Goal: Transaction & Acquisition: Purchase product/service

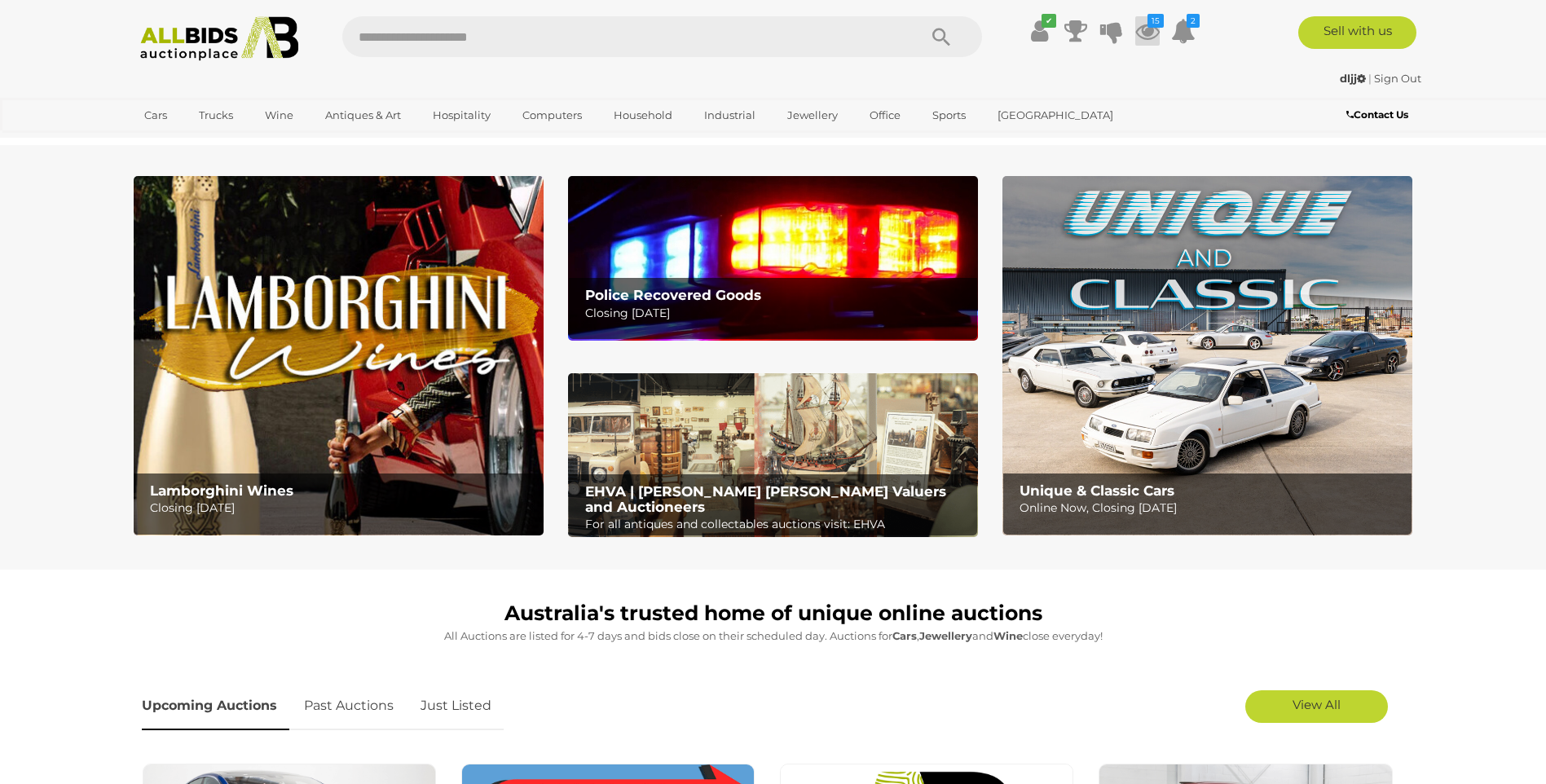
click at [1153, 24] on icon "15" at bounding box center [1154, 20] width 16 height 14
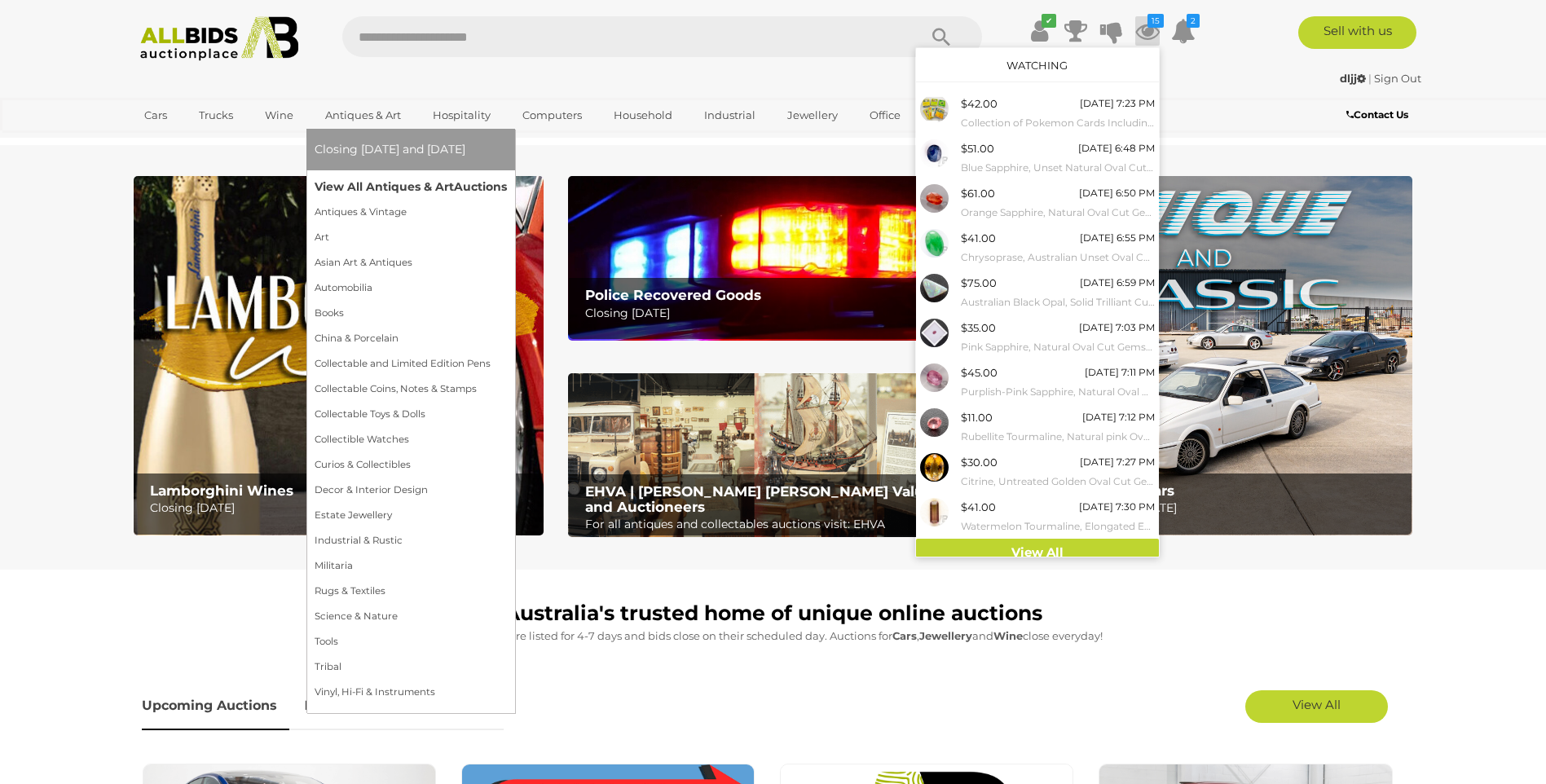
click at [379, 180] on link "View All Antiques & Art Auctions" at bounding box center [410, 187] width 192 height 25
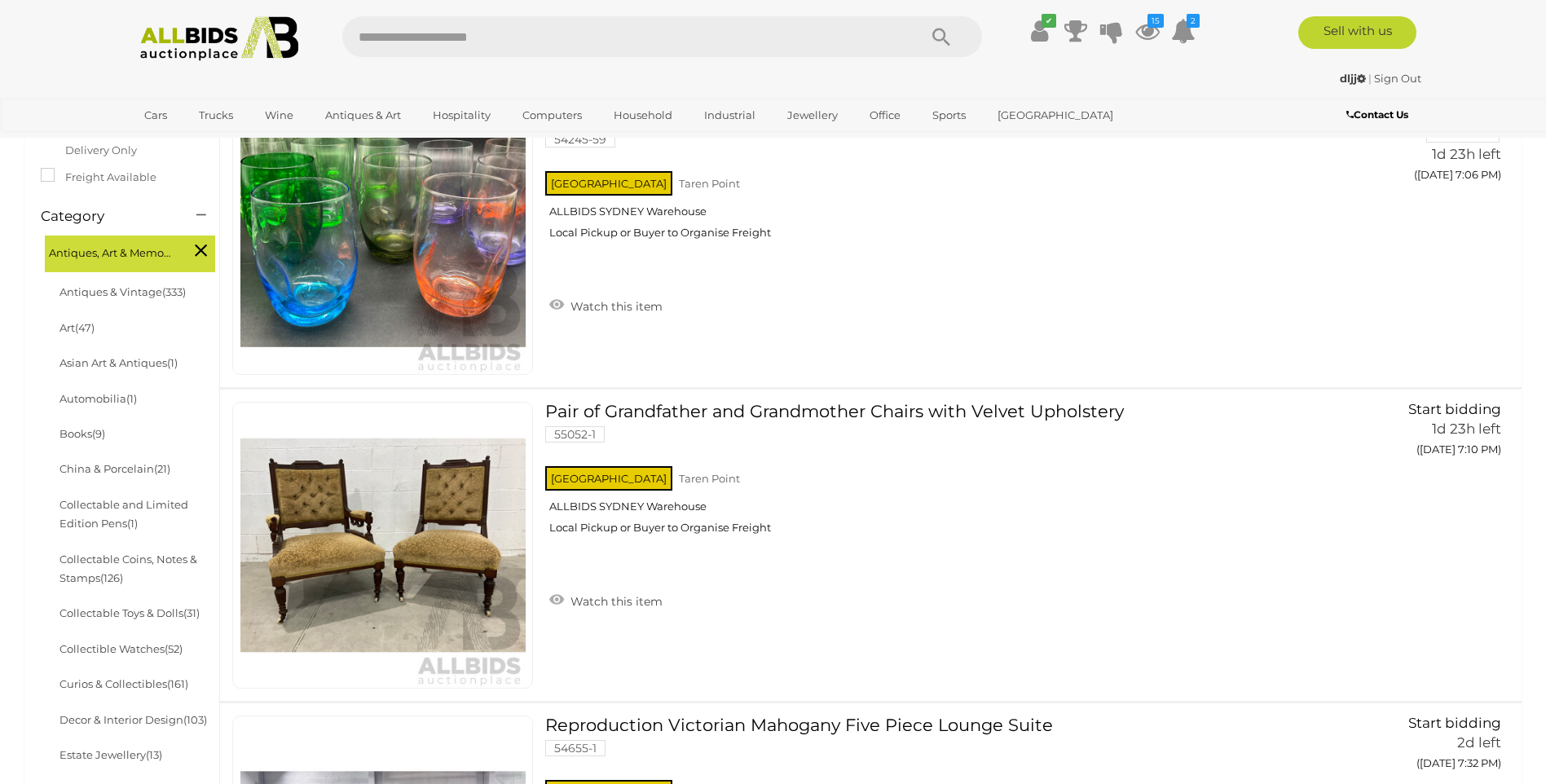
scroll to position [163, 0]
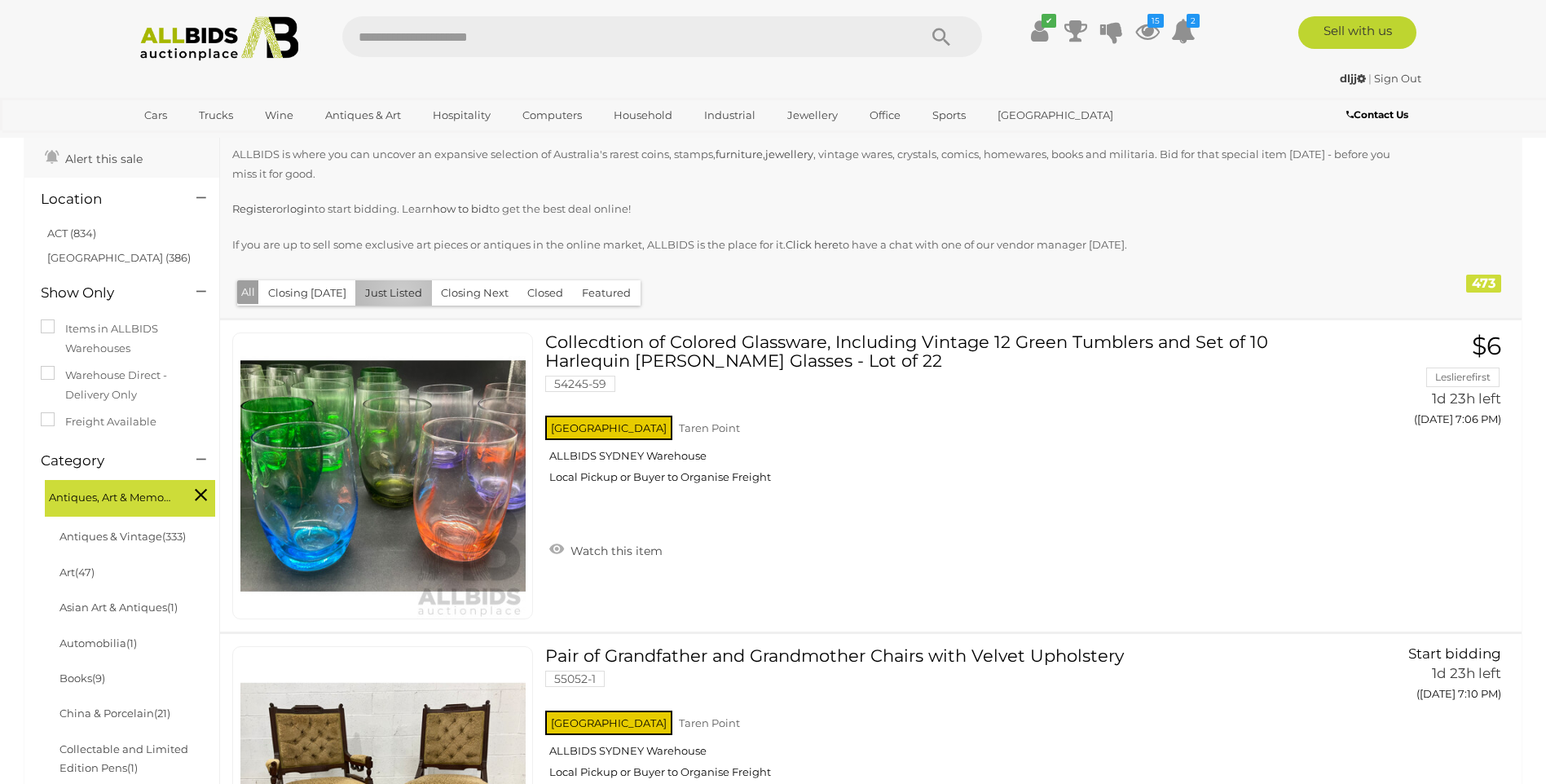
click at [396, 293] on button "Just Listed" at bounding box center [393, 293] width 76 height 25
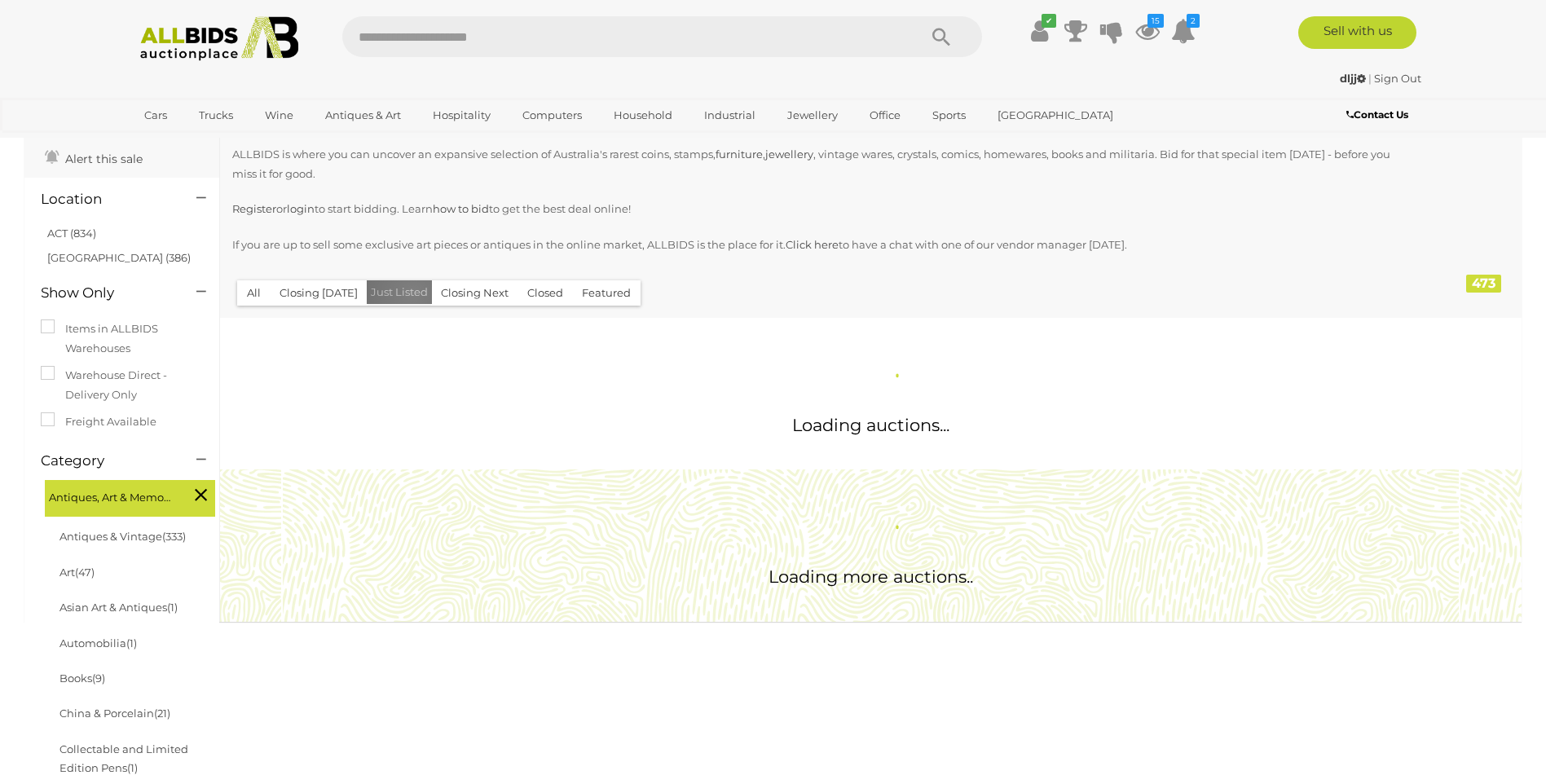
scroll to position [0, 0]
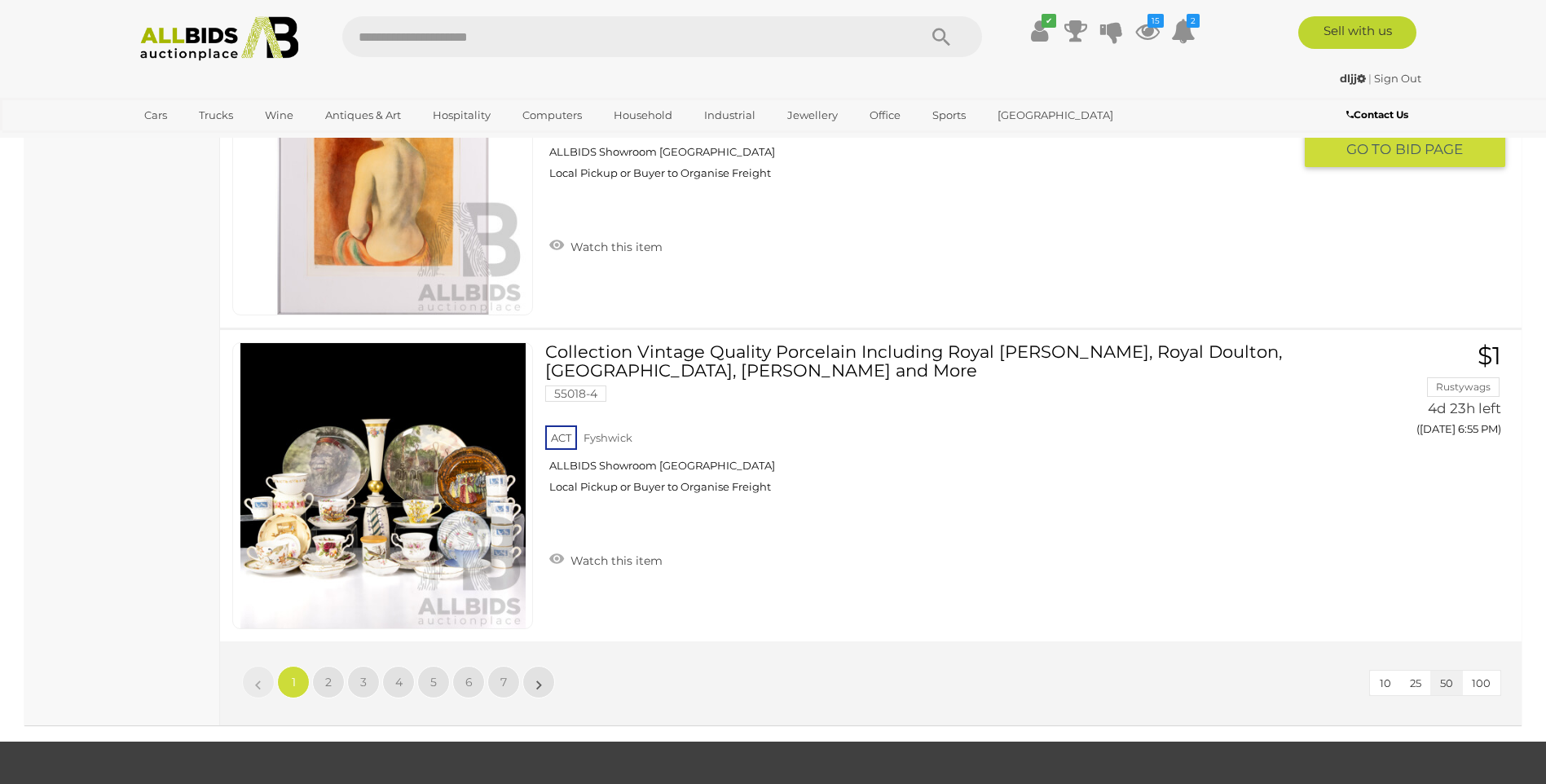
scroll to position [15641, 0]
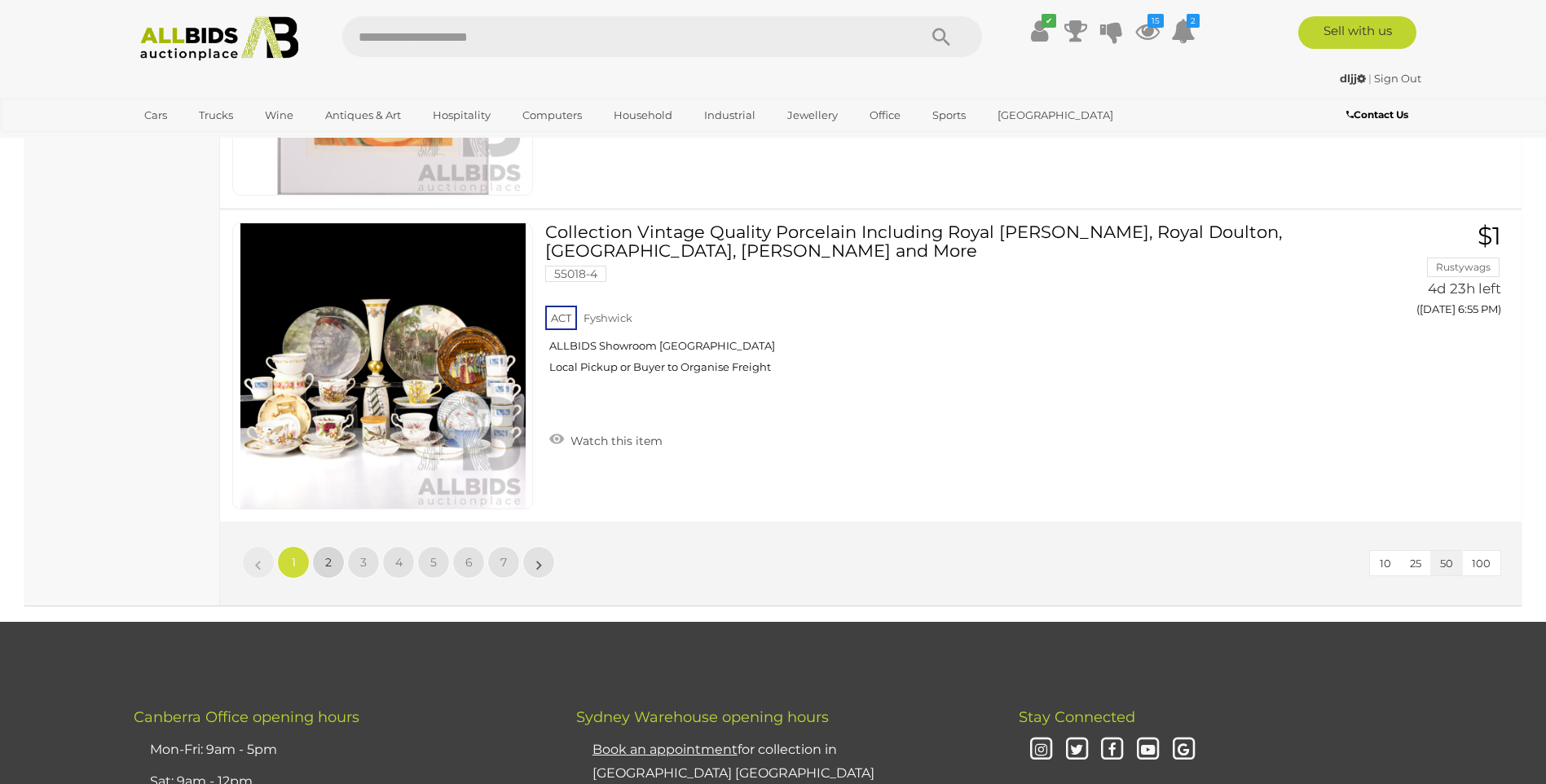
drag, startPoint x: 332, startPoint y: 563, endPoint x: 347, endPoint y: 561, distance: 15.1
click at [333, 564] on link "2" at bounding box center [329, 562] width 33 height 33
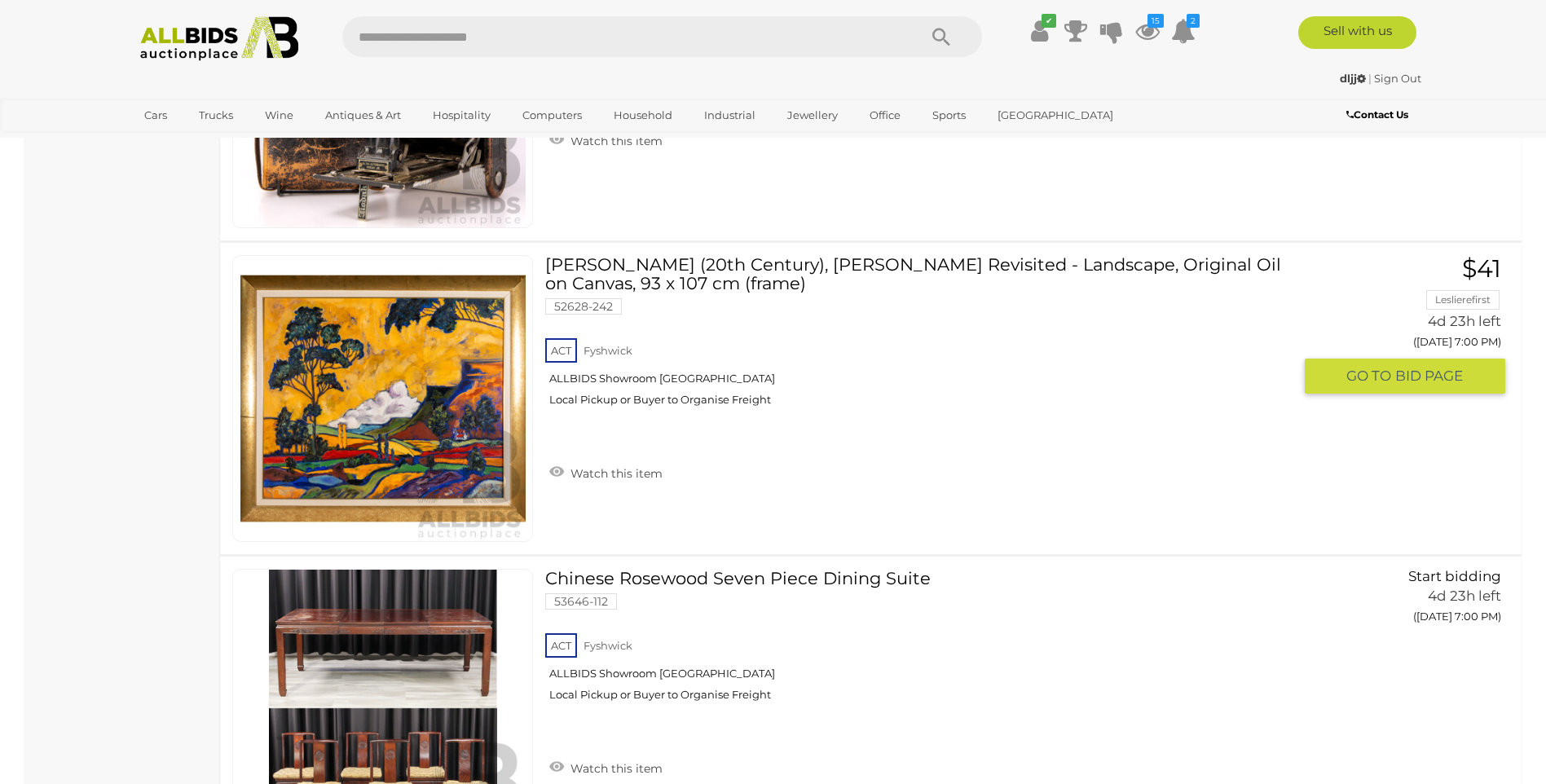
scroll to position [2680, 0]
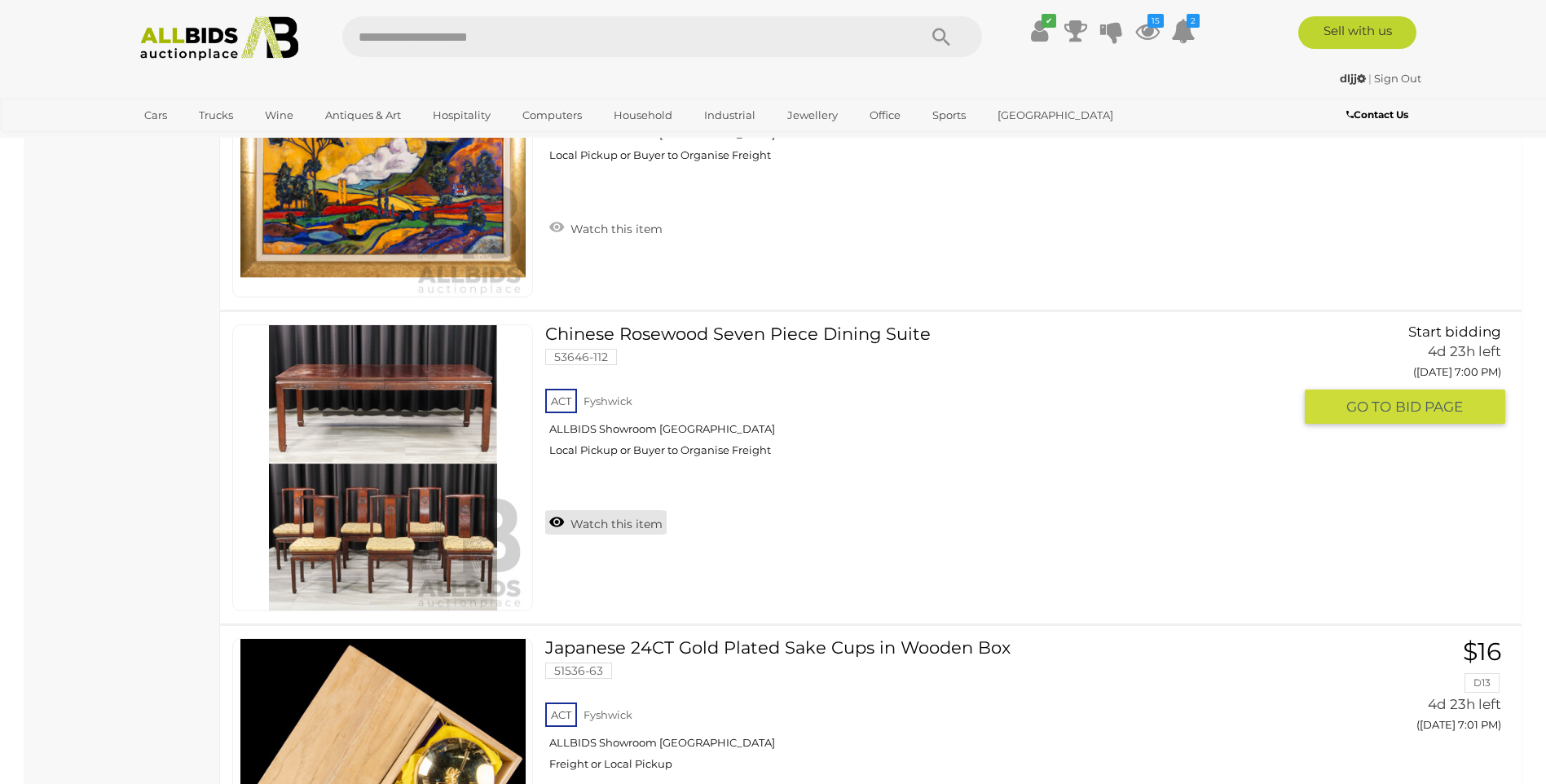
click at [634, 527] on link "Watch this item" at bounding box center [606, 522] width 122 height 24
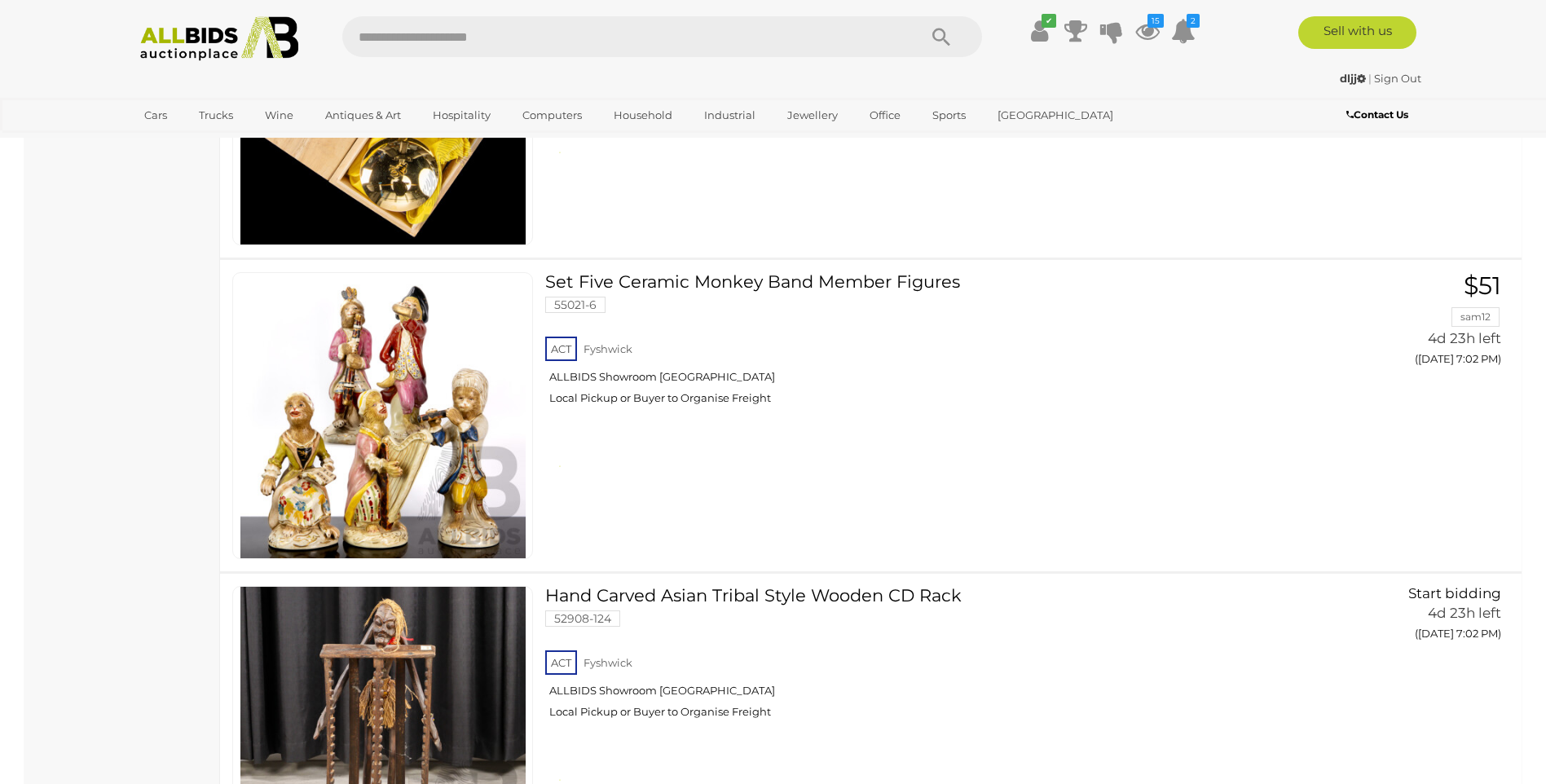
scroll to position [3740, 0]
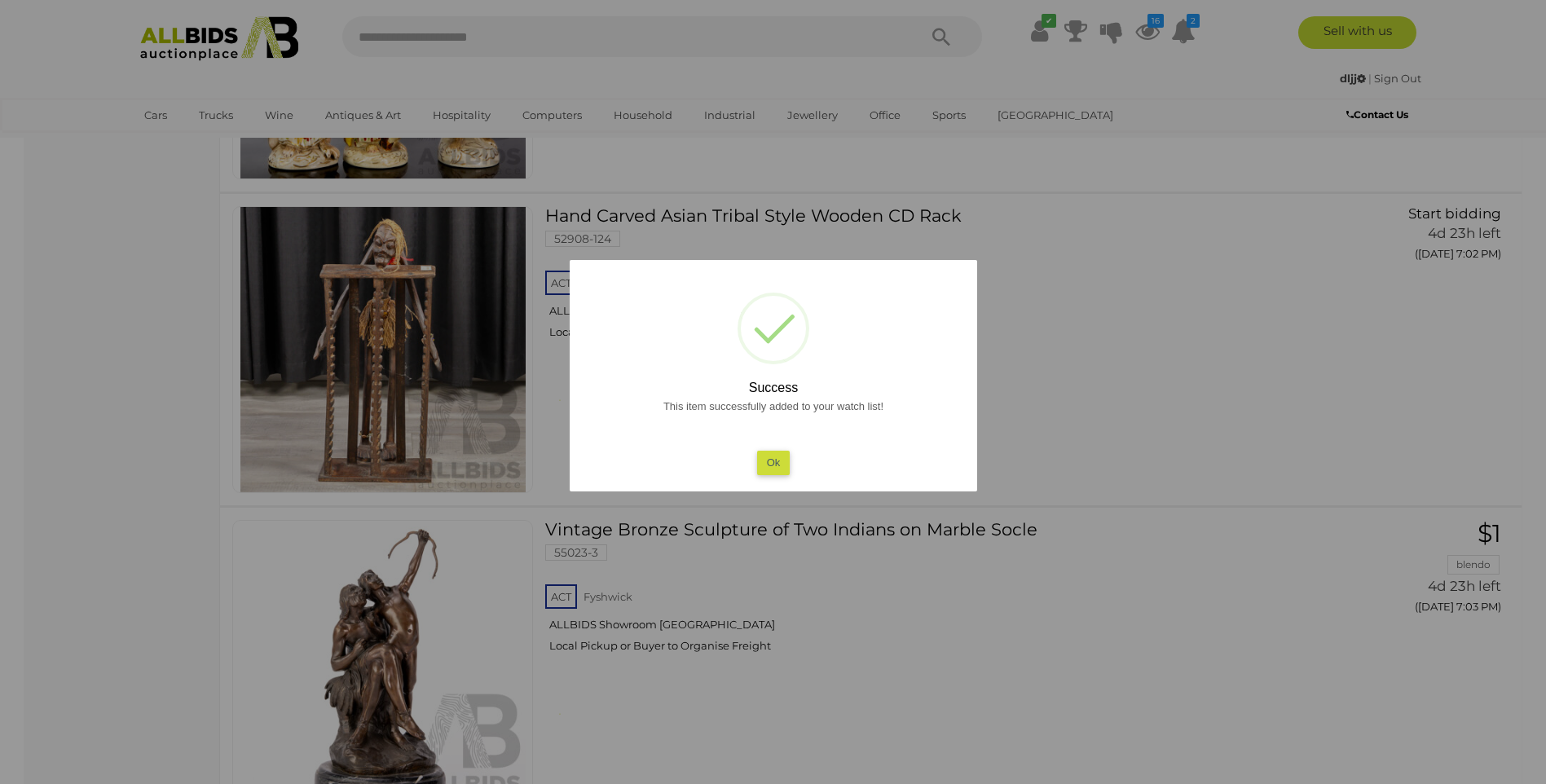
click at [760, 479] on div "? ! i Success This item successfully added to your watch list! Ok OK Cancel ×" at bounding box center [773, 375] width 407 height 231
click at [769, 460] on button "Ok" at bounding box center [773, 462] width 34 height 23
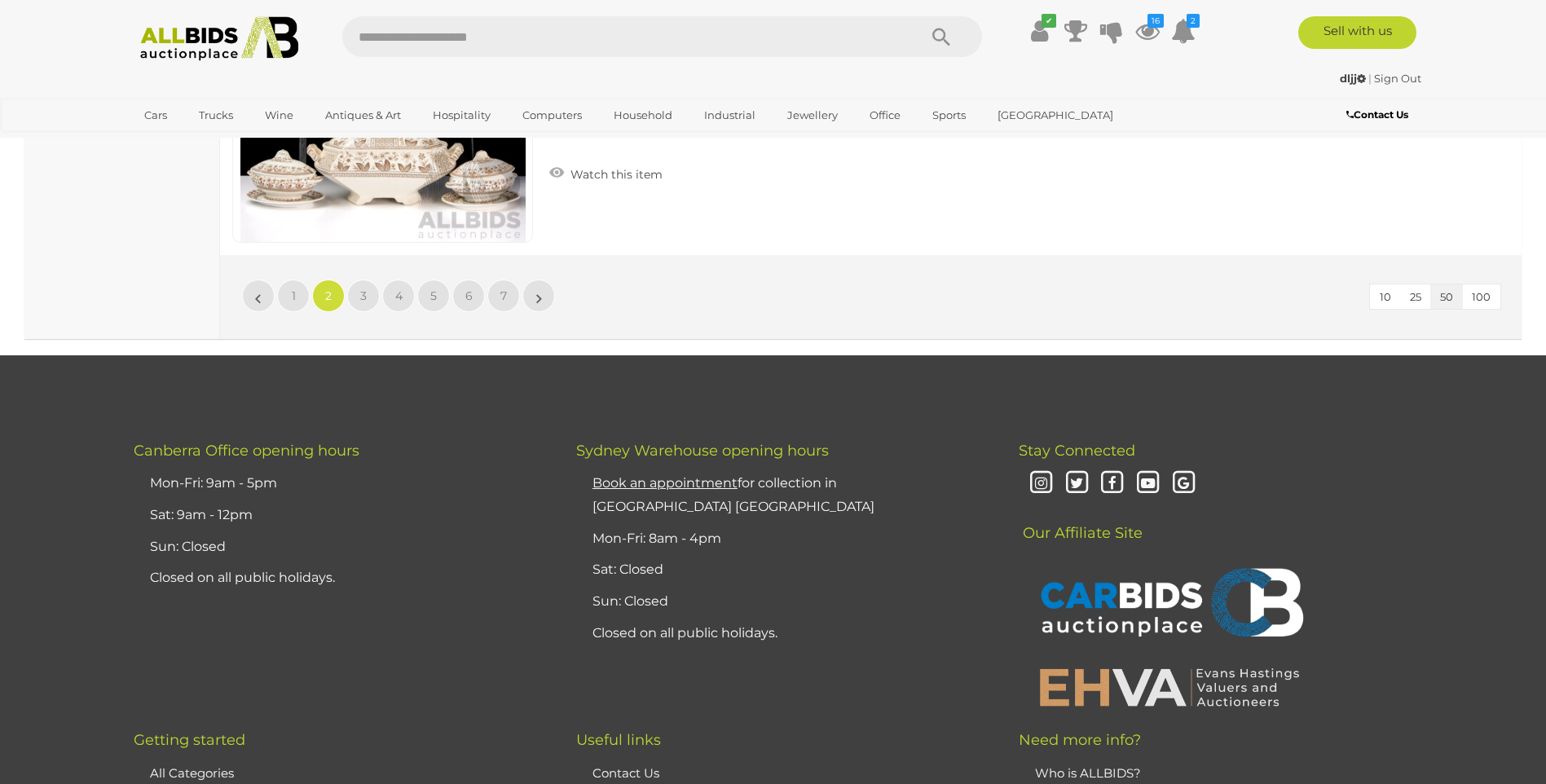
scroll to position [15959, 0]
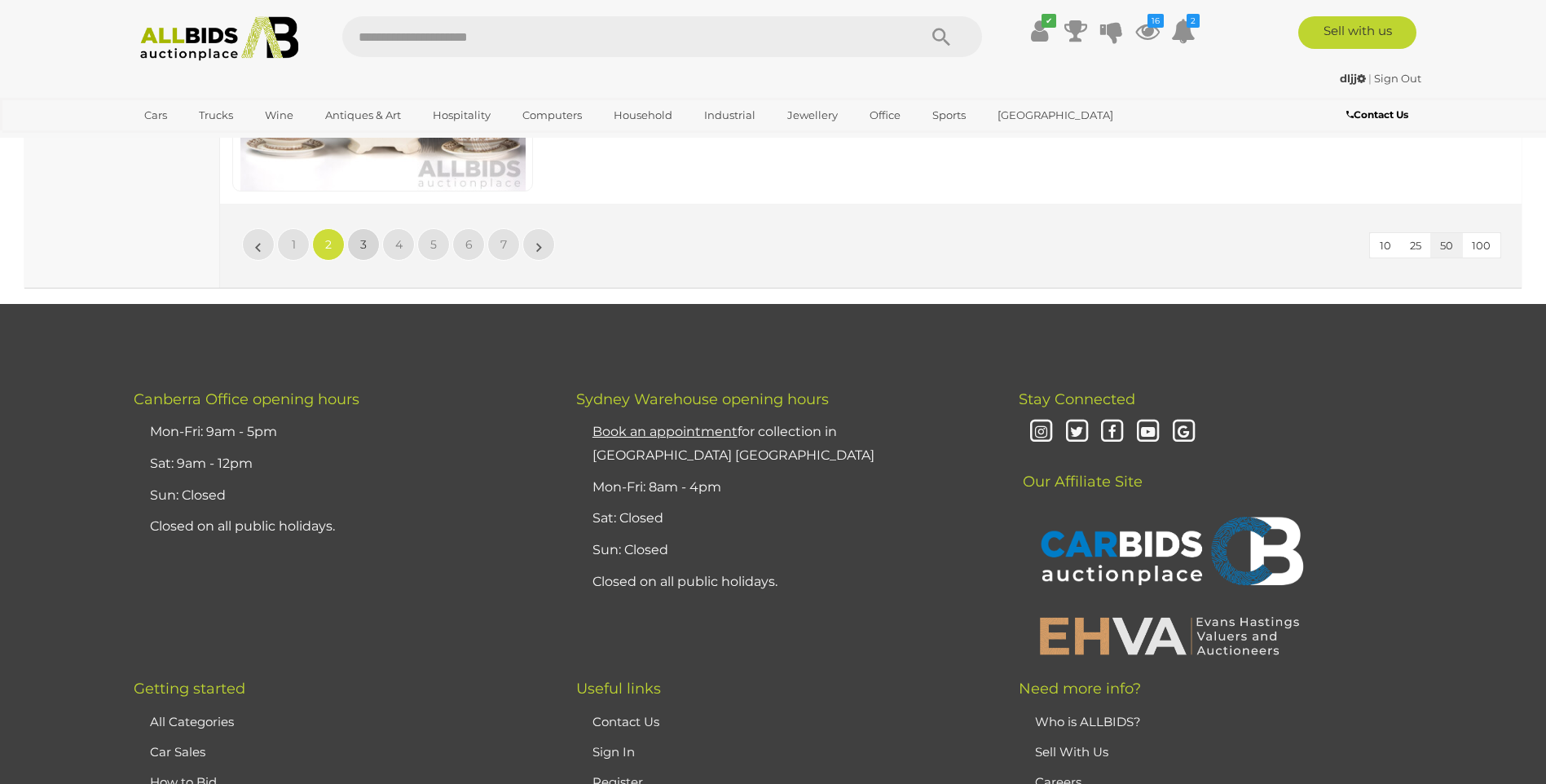
click at [370, 238] on link "3" at bounding box center [364, 245] width 33 height 33
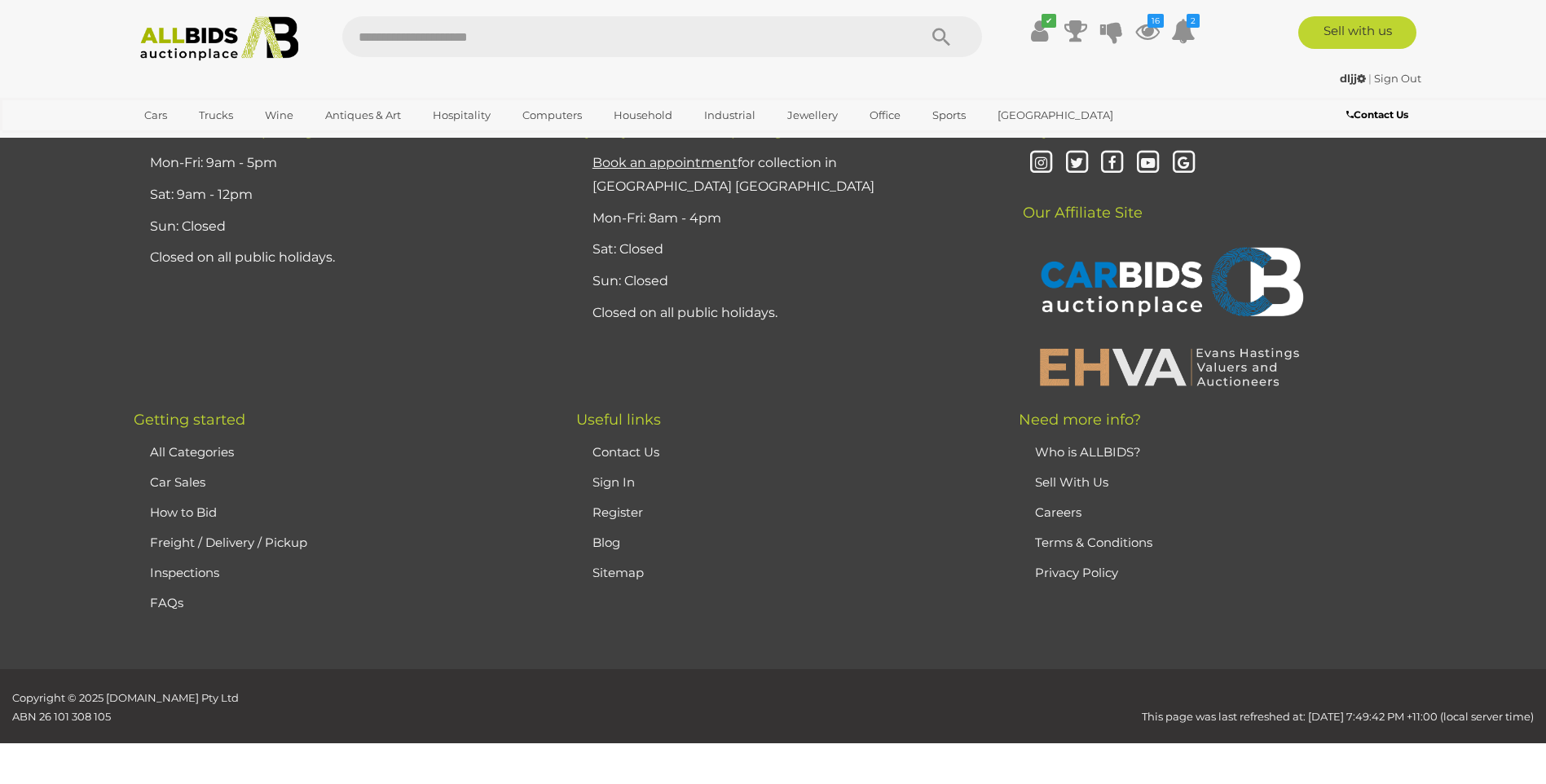
scroll to position [317, 0]
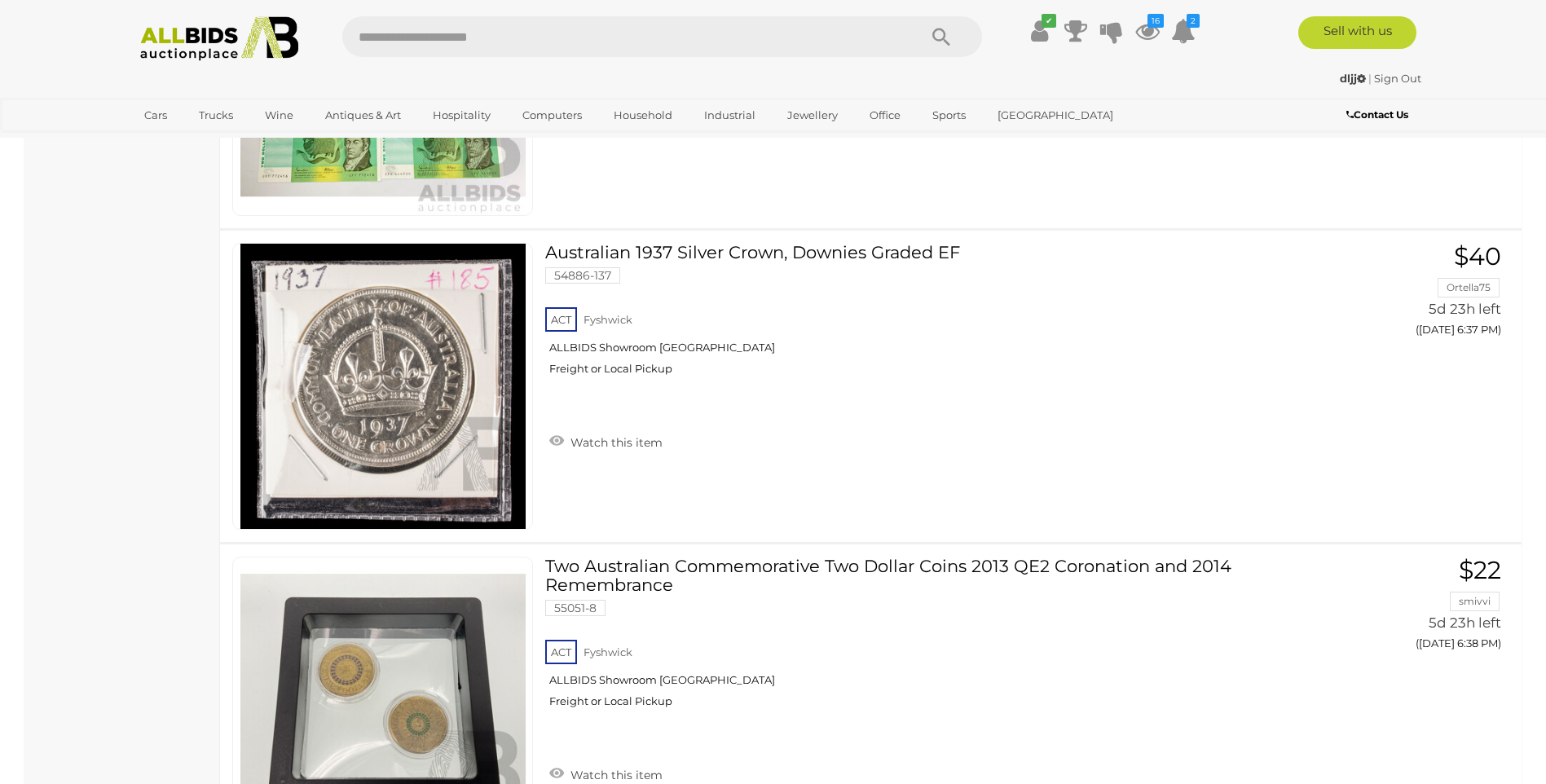
scroll to position [15715, 0]
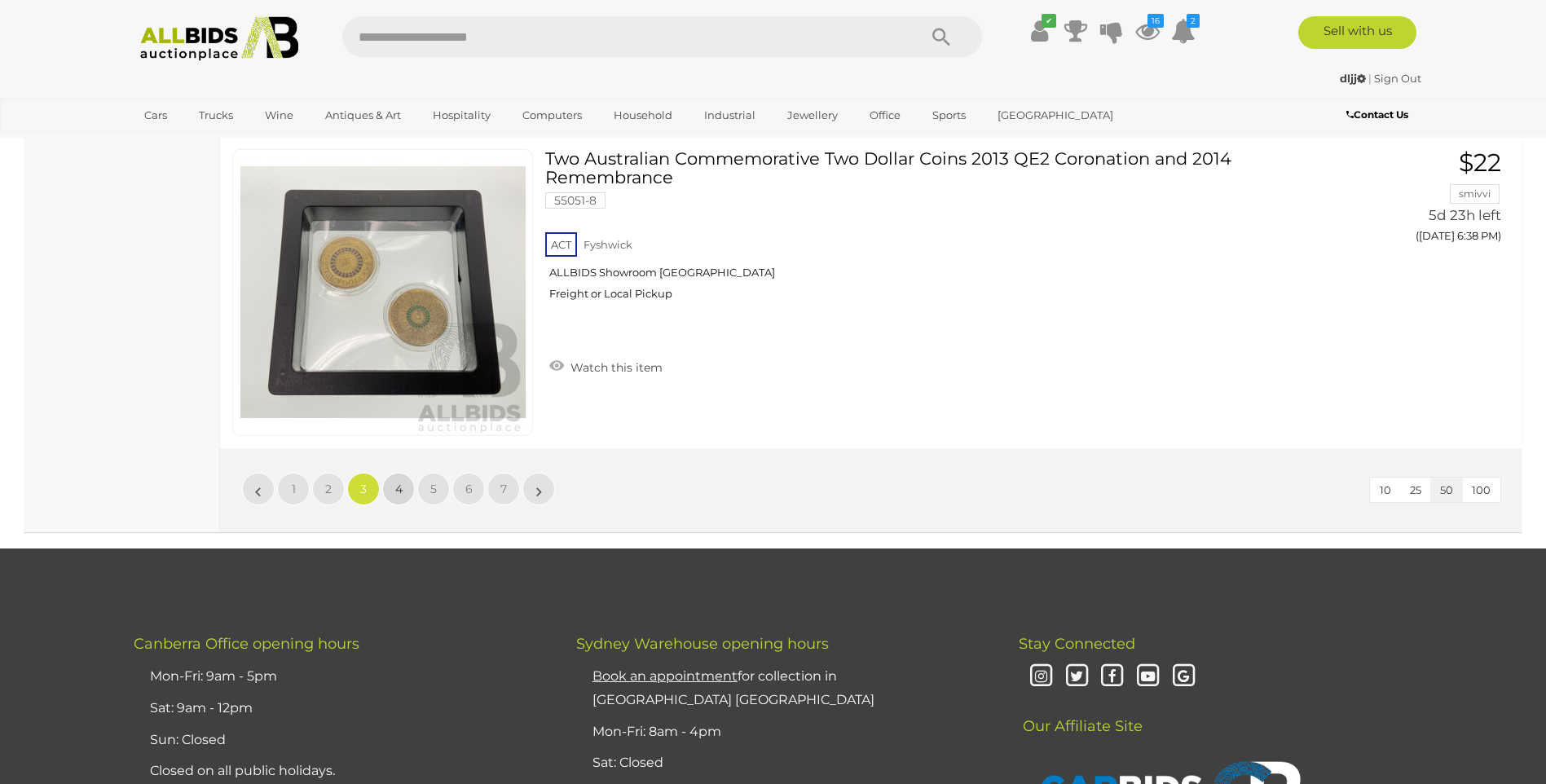
click at [402, 491] on link "4" at bounding box center [398, 489] width 33 height 33
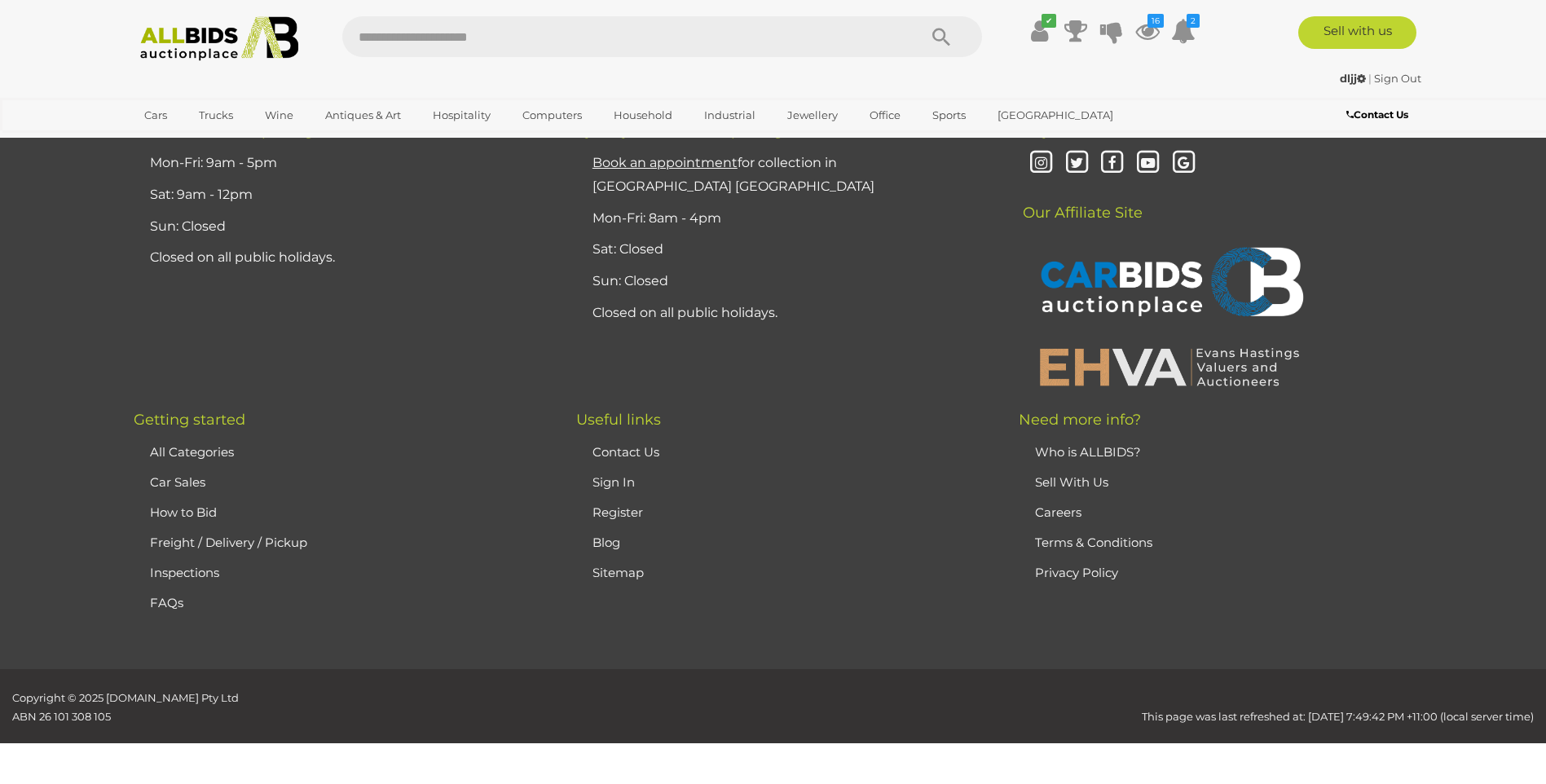
scroll to position [317, 0]
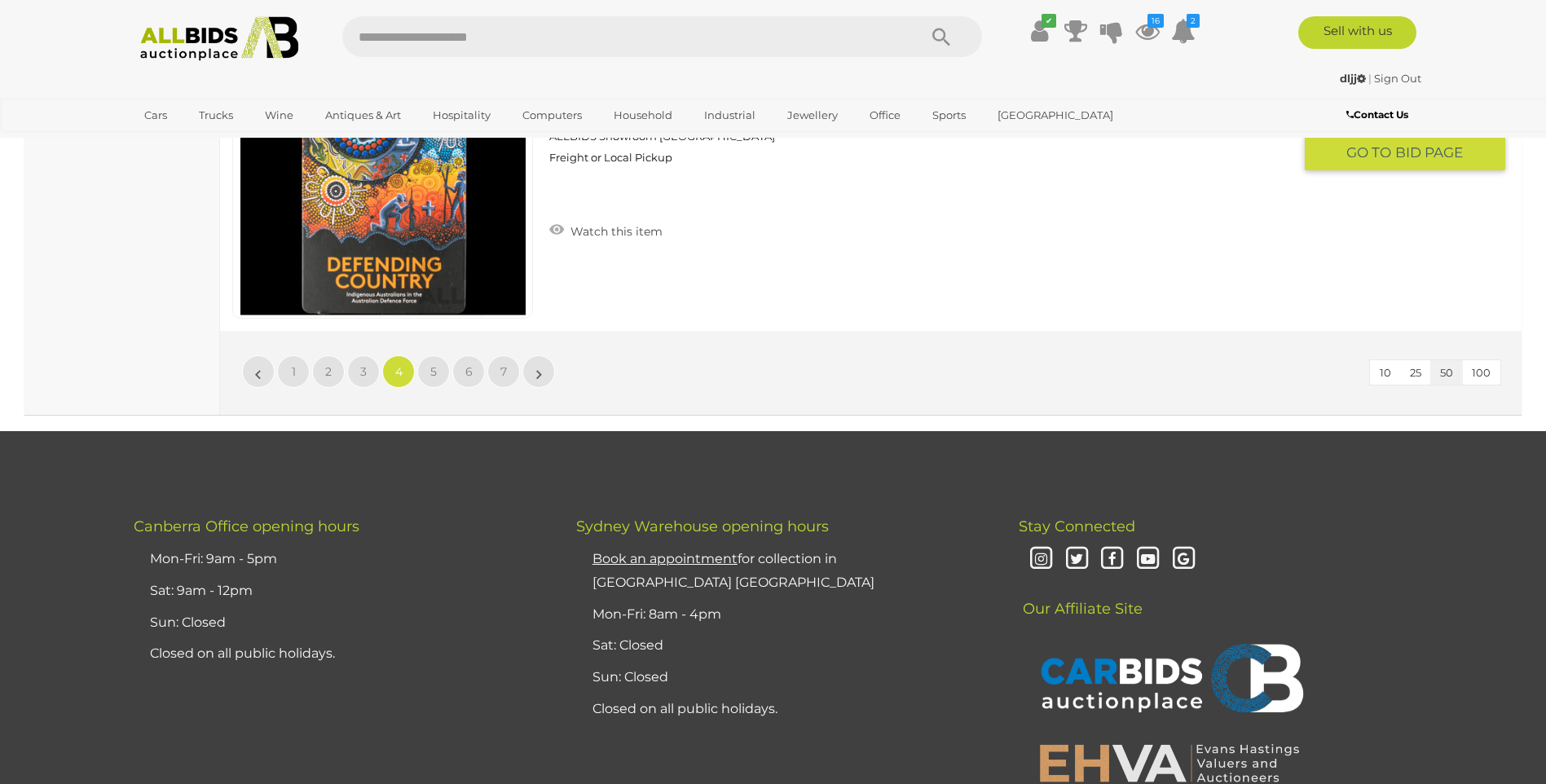
scroll to position [15878, 0]
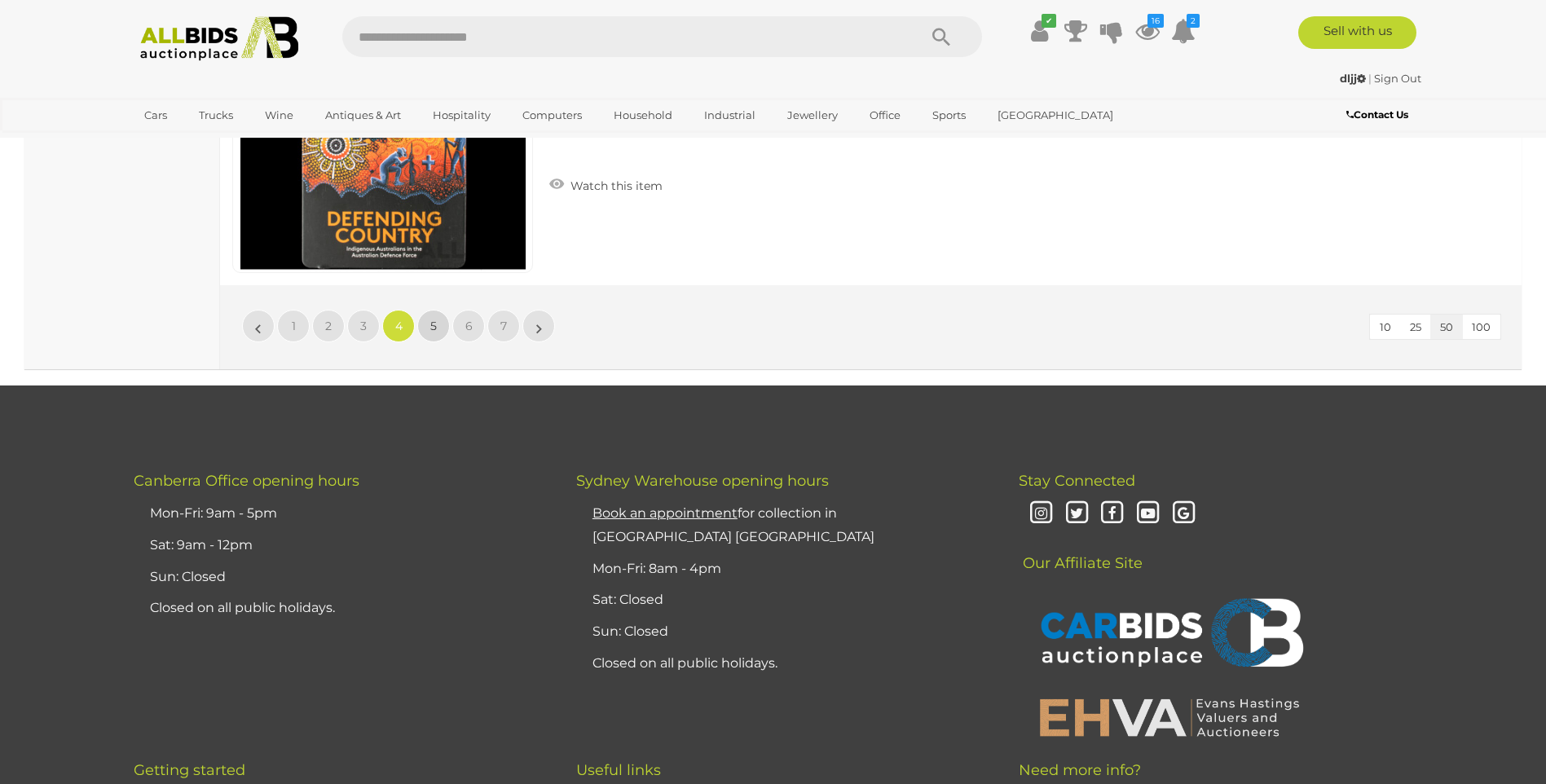
click at [436, 337] on link "5" at bounding box center [434, 326] width 33 height 33
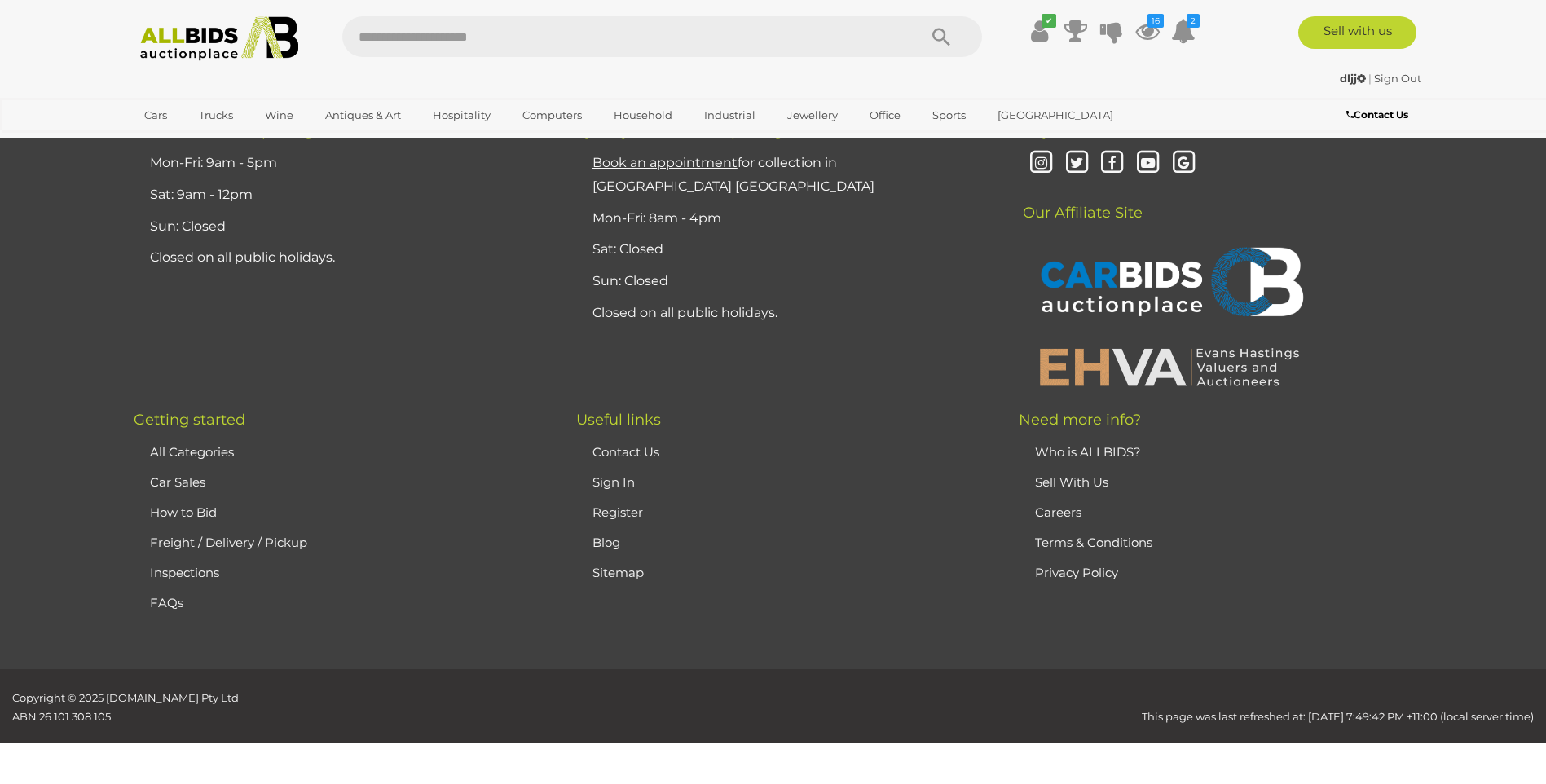
scroll to position [317, 0]
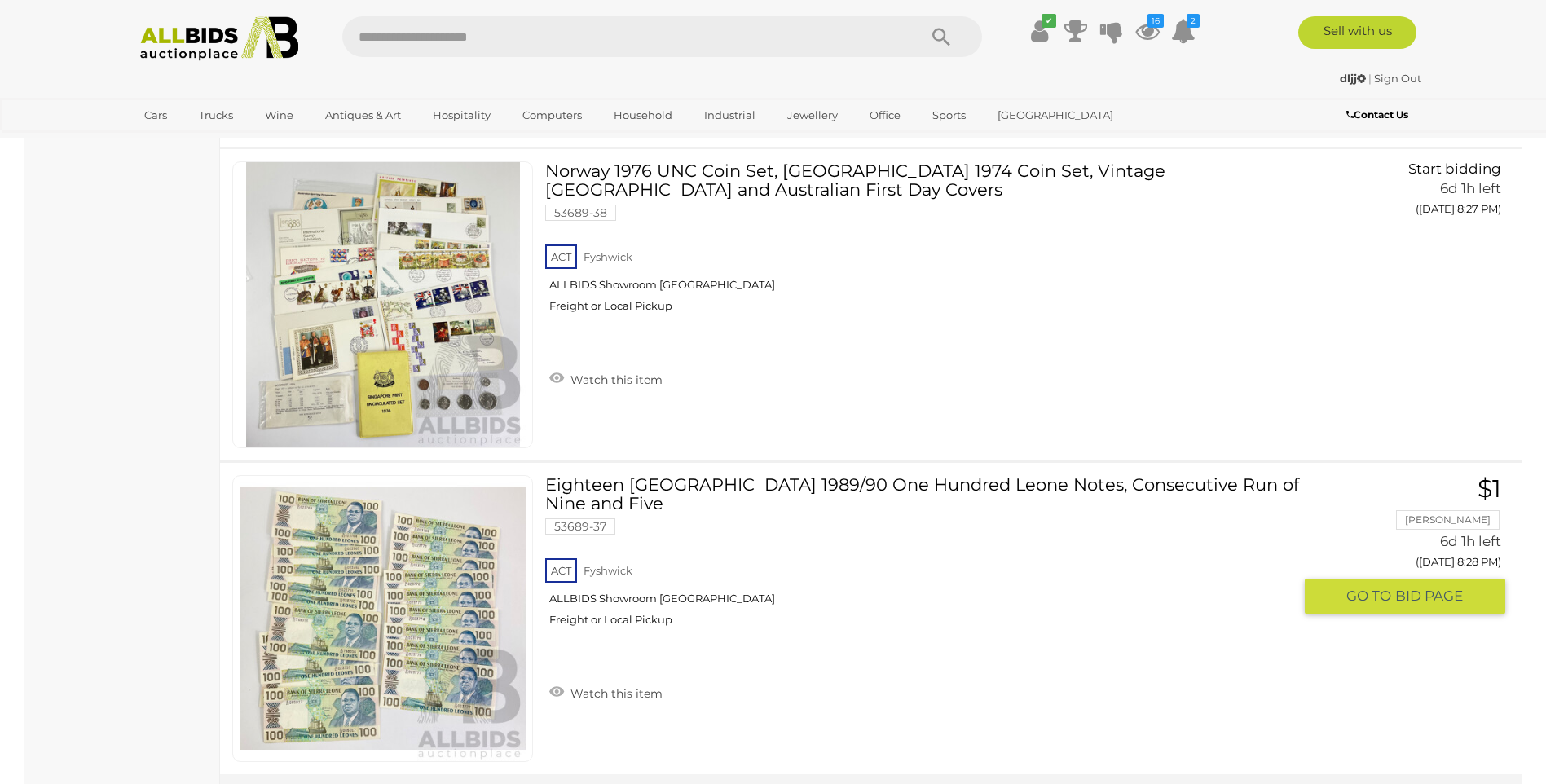
scroll to position [15796, 0]
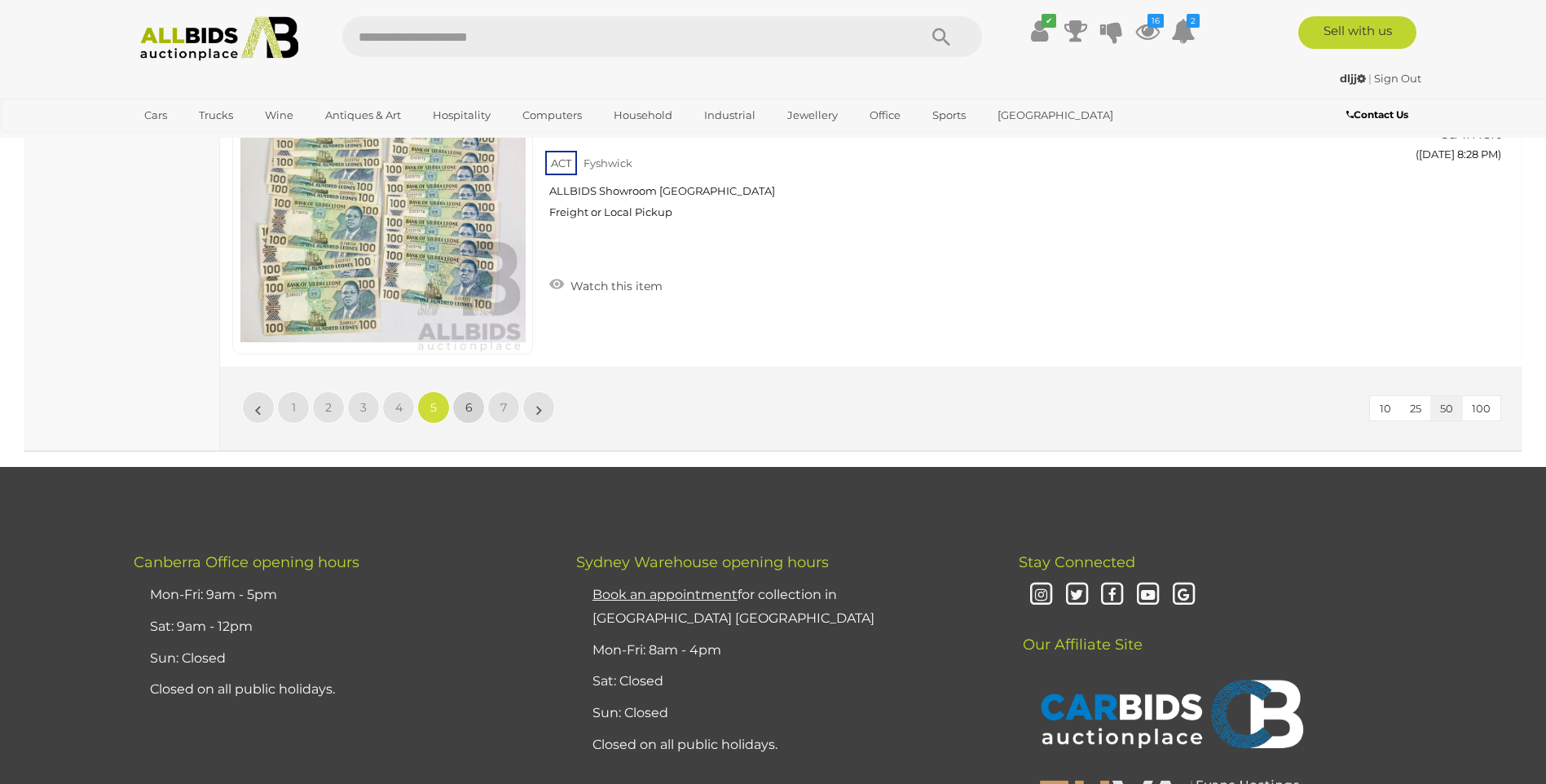
click at [470, 406] on span "6" at bounding box center [469, 407] width 8 height 14
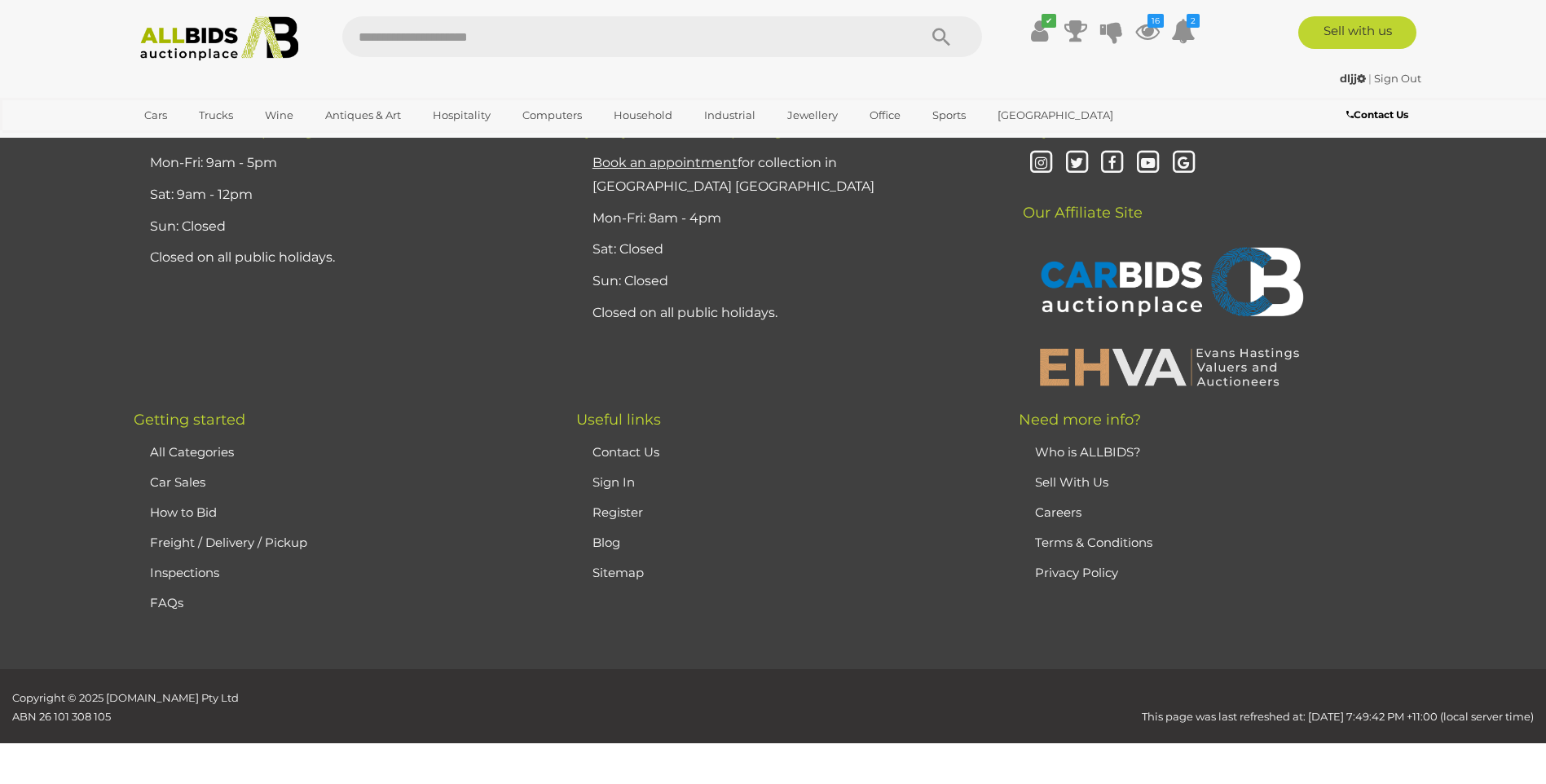
scroll to position [317, 0]
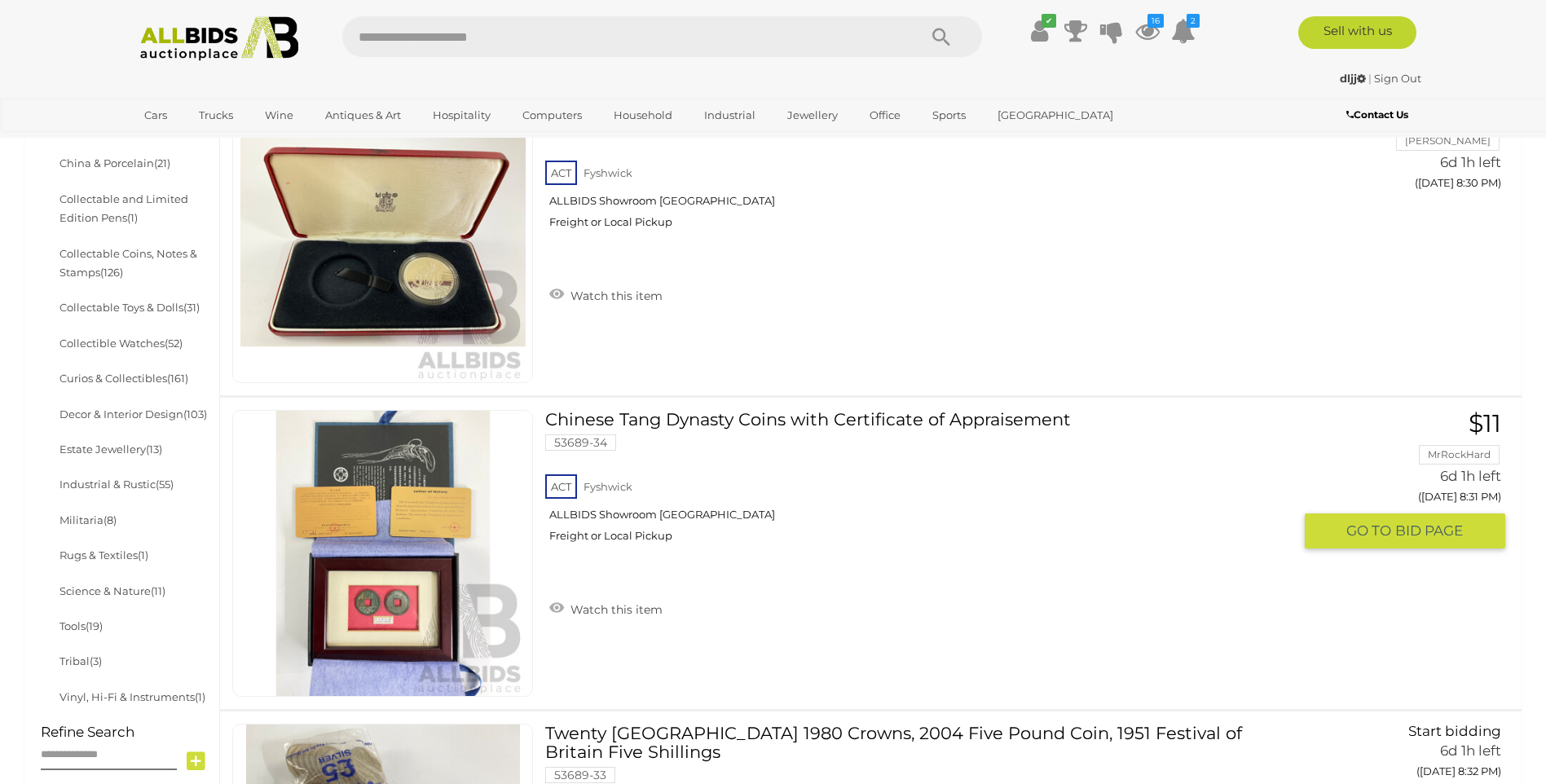
scroll to position [725, 0]
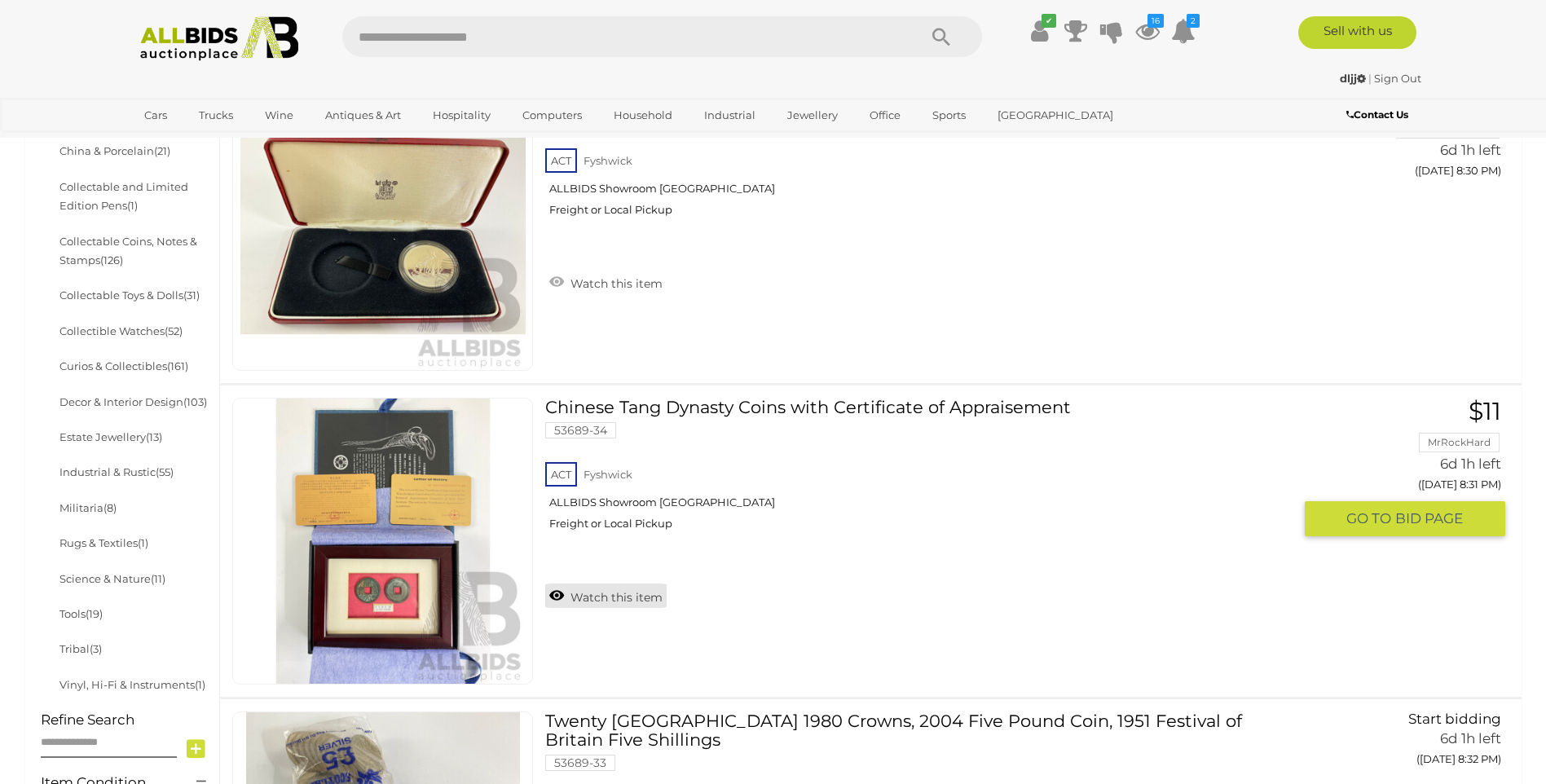
click at [623, 591] on link "Watch this item" at bounding box center [606, 595] width 122 height 24
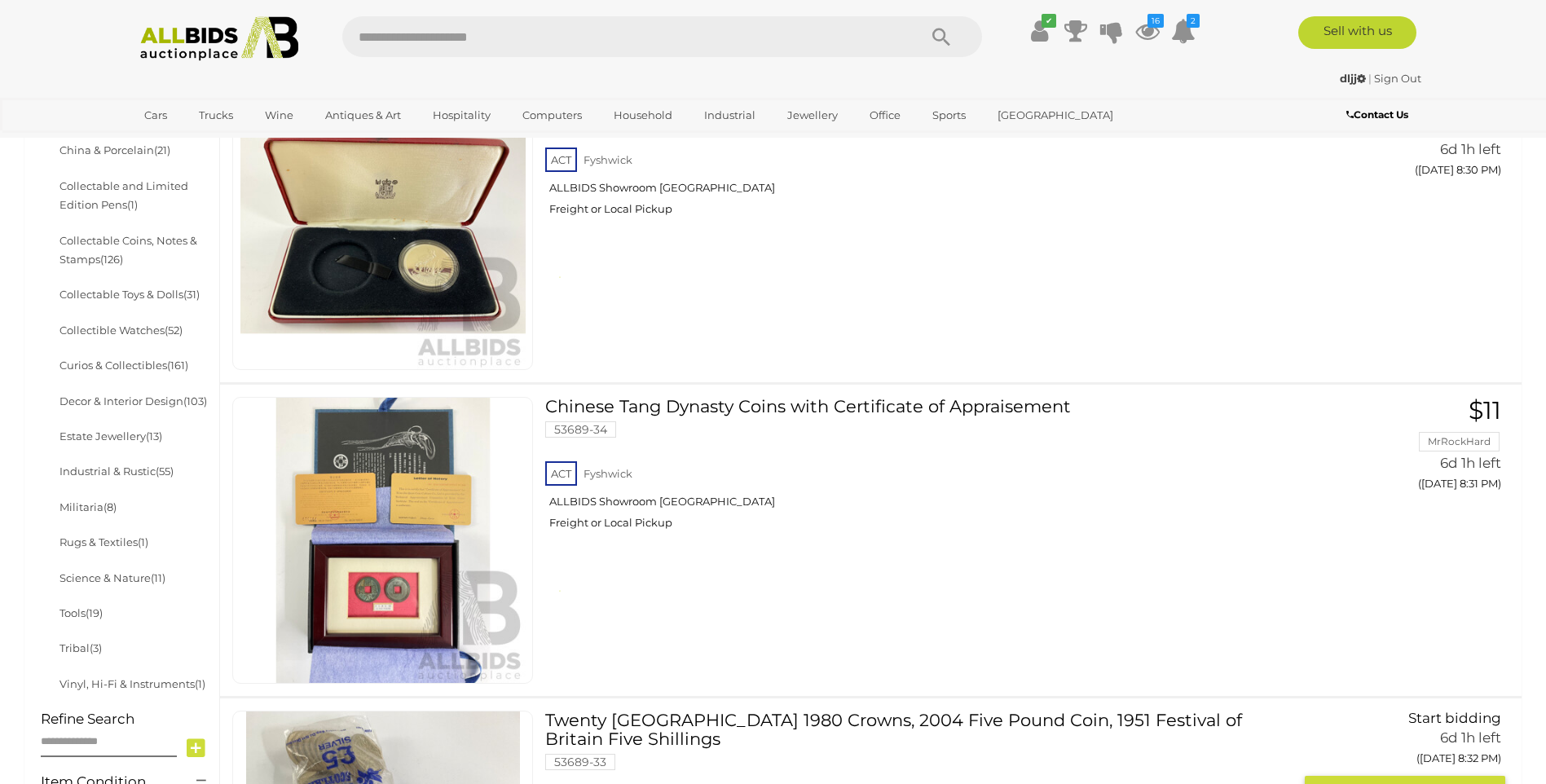
scroll to position [969, 0]
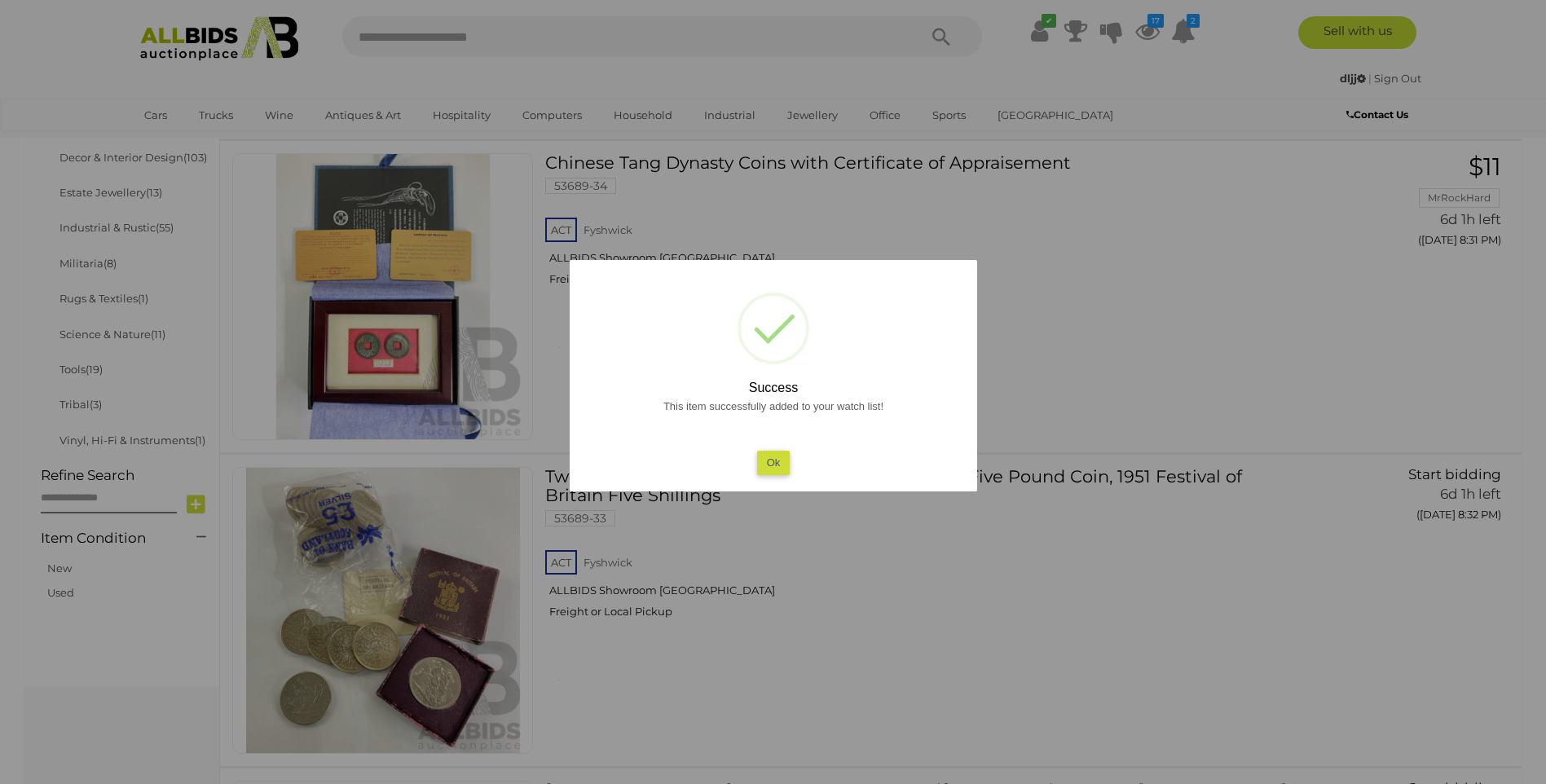
click at [774, 470] on button "Ok" at bounding box center [773, 462] width 34 height 23
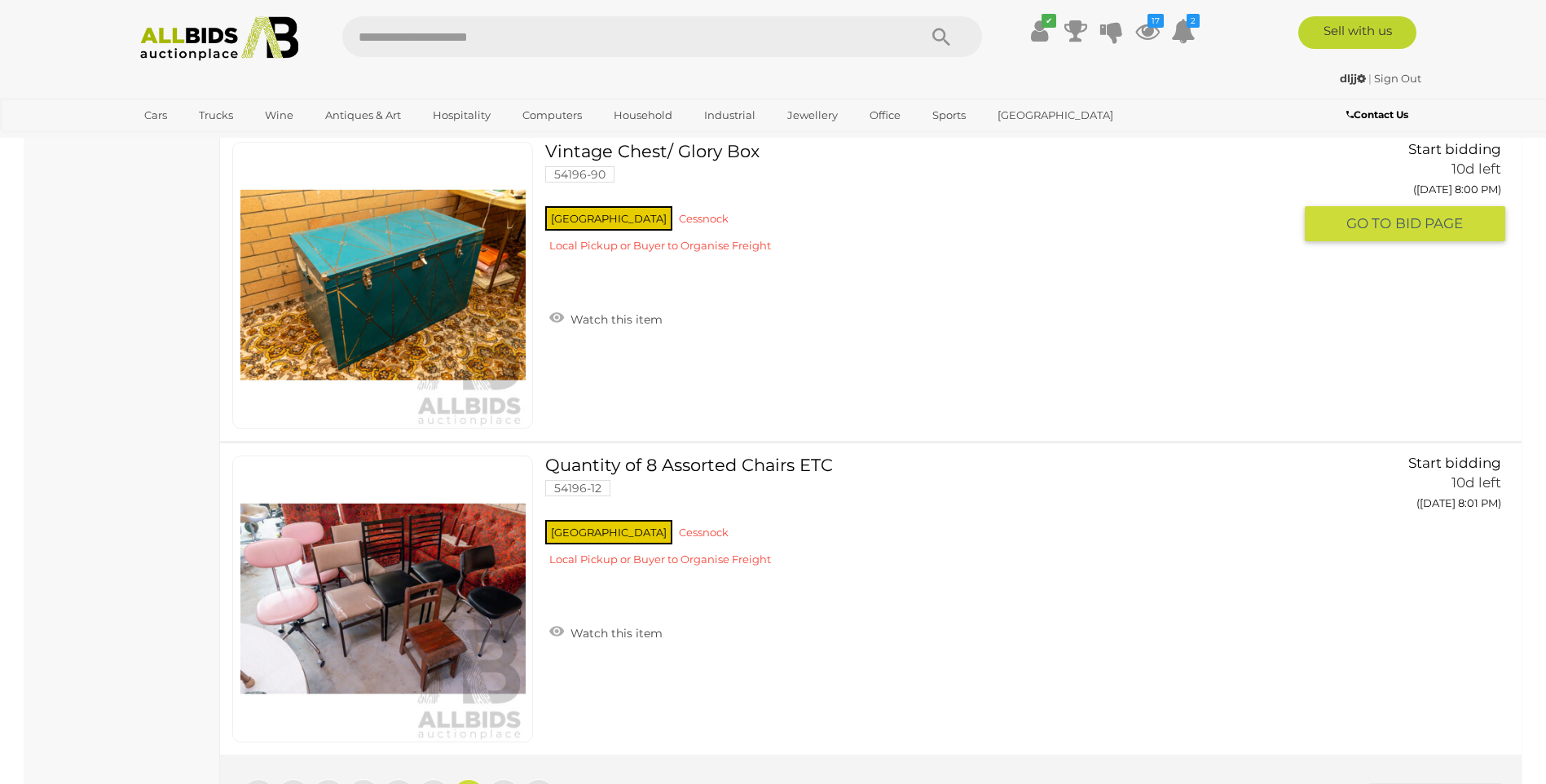
scroll to position [15715, 0]
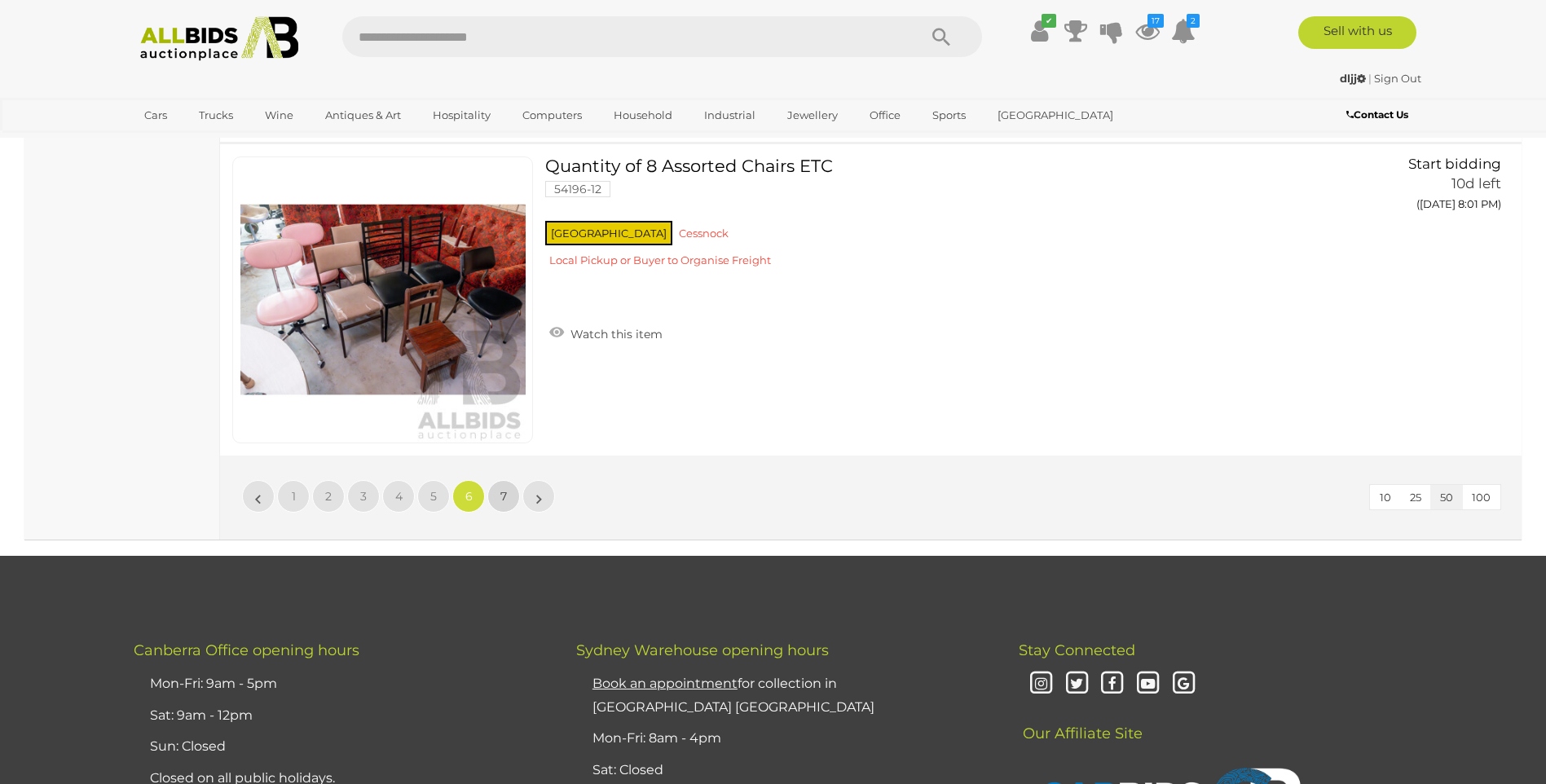
click at [510, 492] on link "7" at bounding box center [503, 497] width 33 height 33
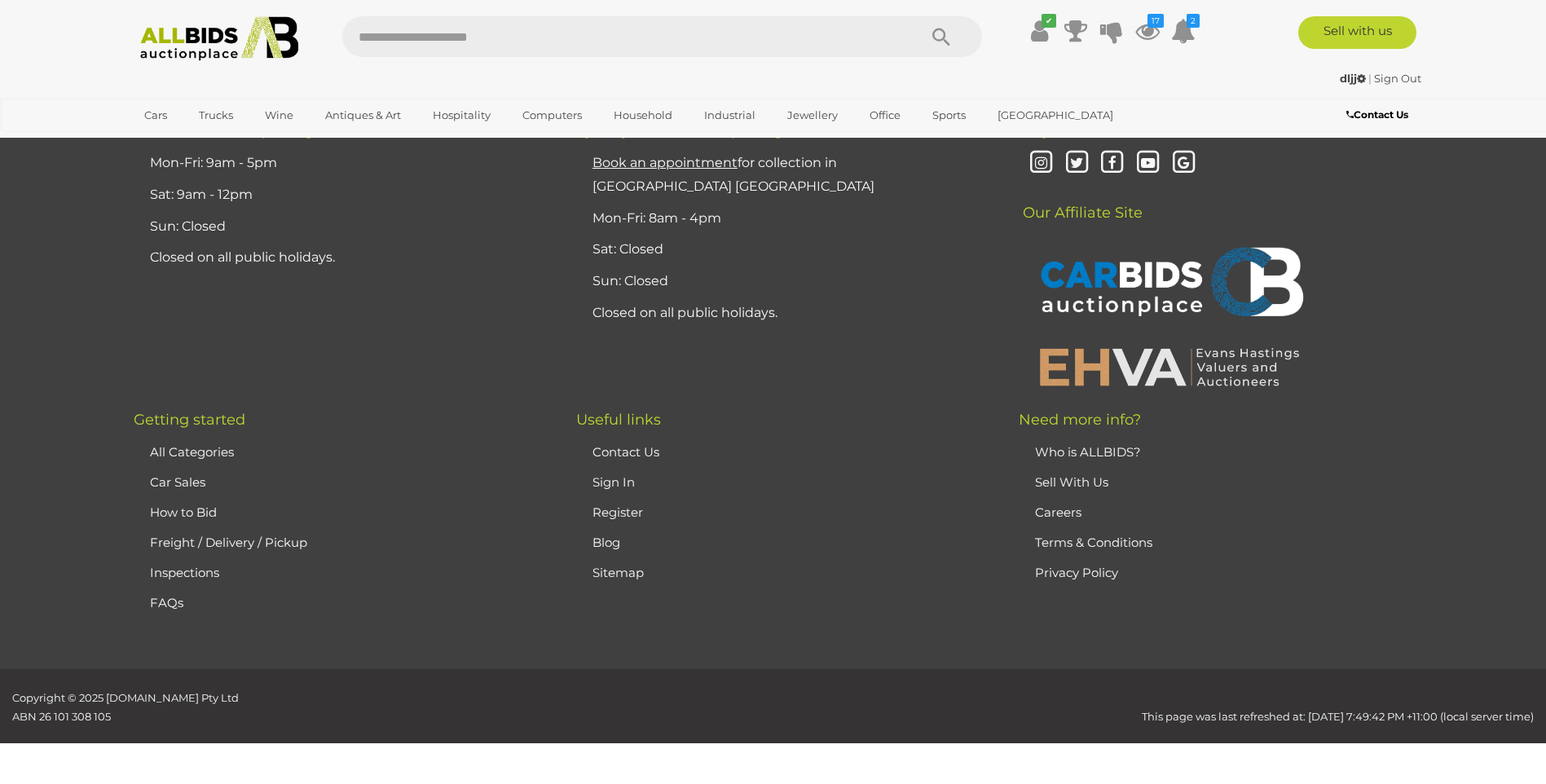
scroll to position [317, 0]
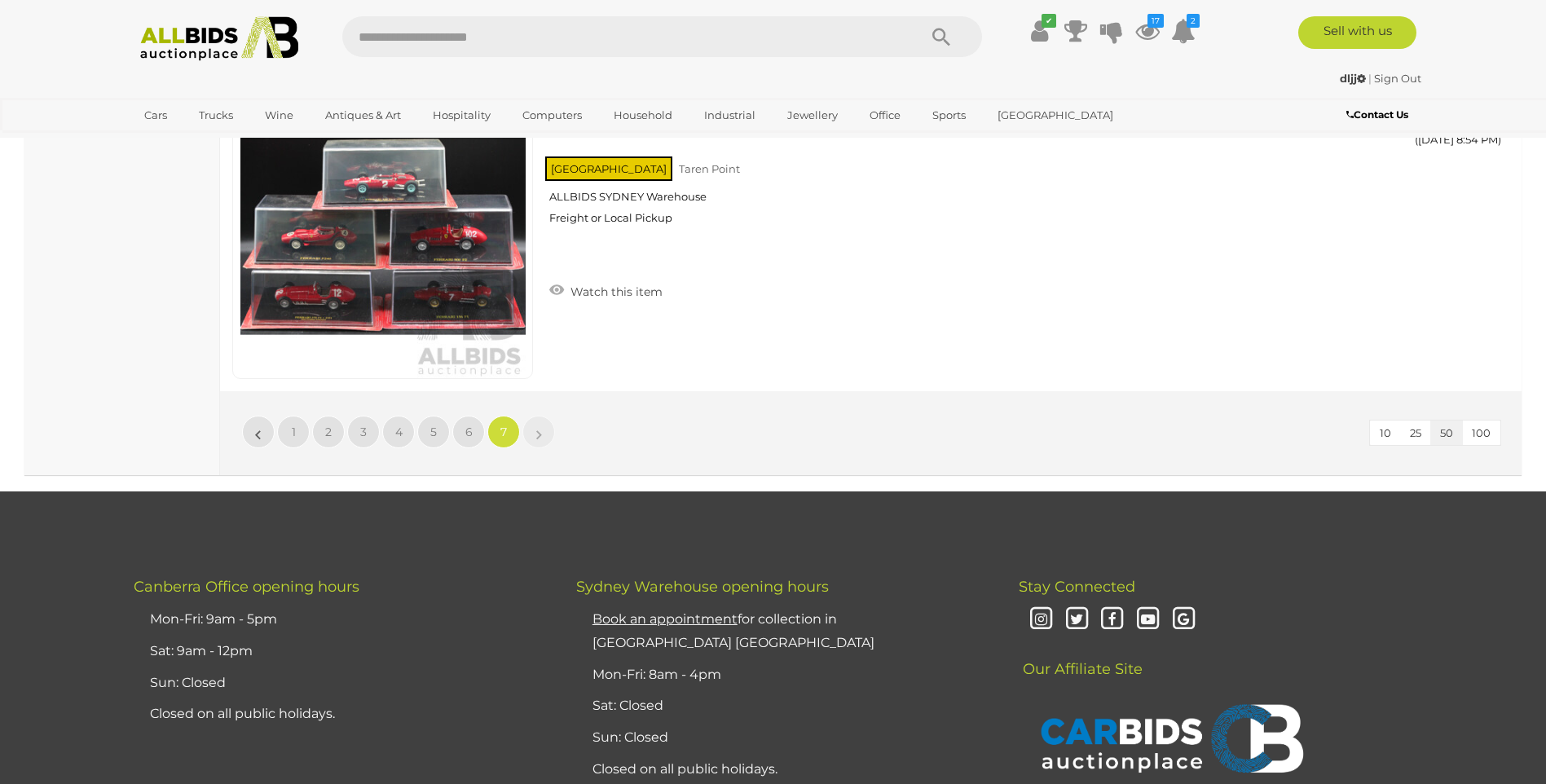
scroll to position [9279, 0]
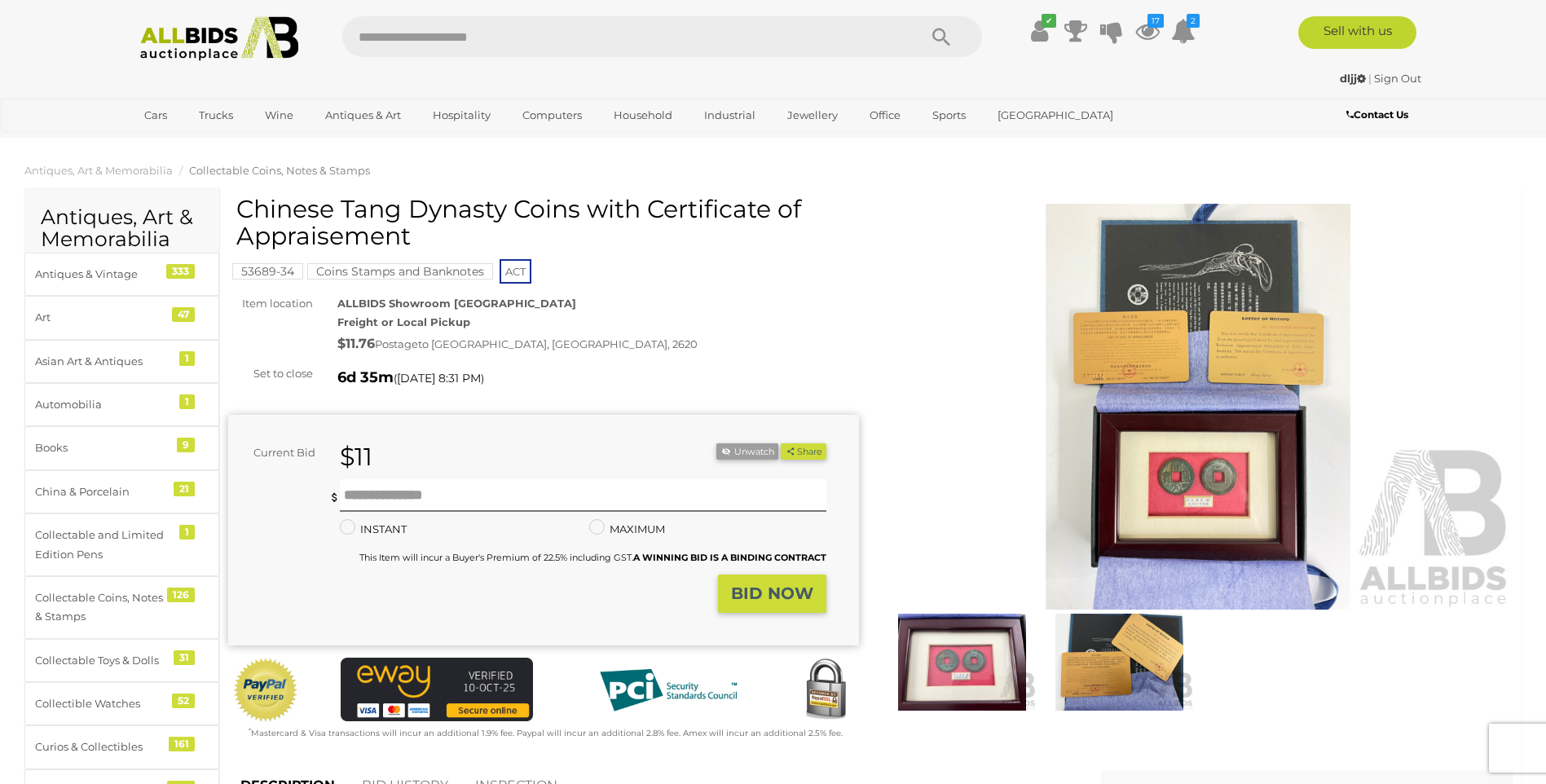
click at [1207, 350] on img at bounding box center [1199, 407] width 631 height 407
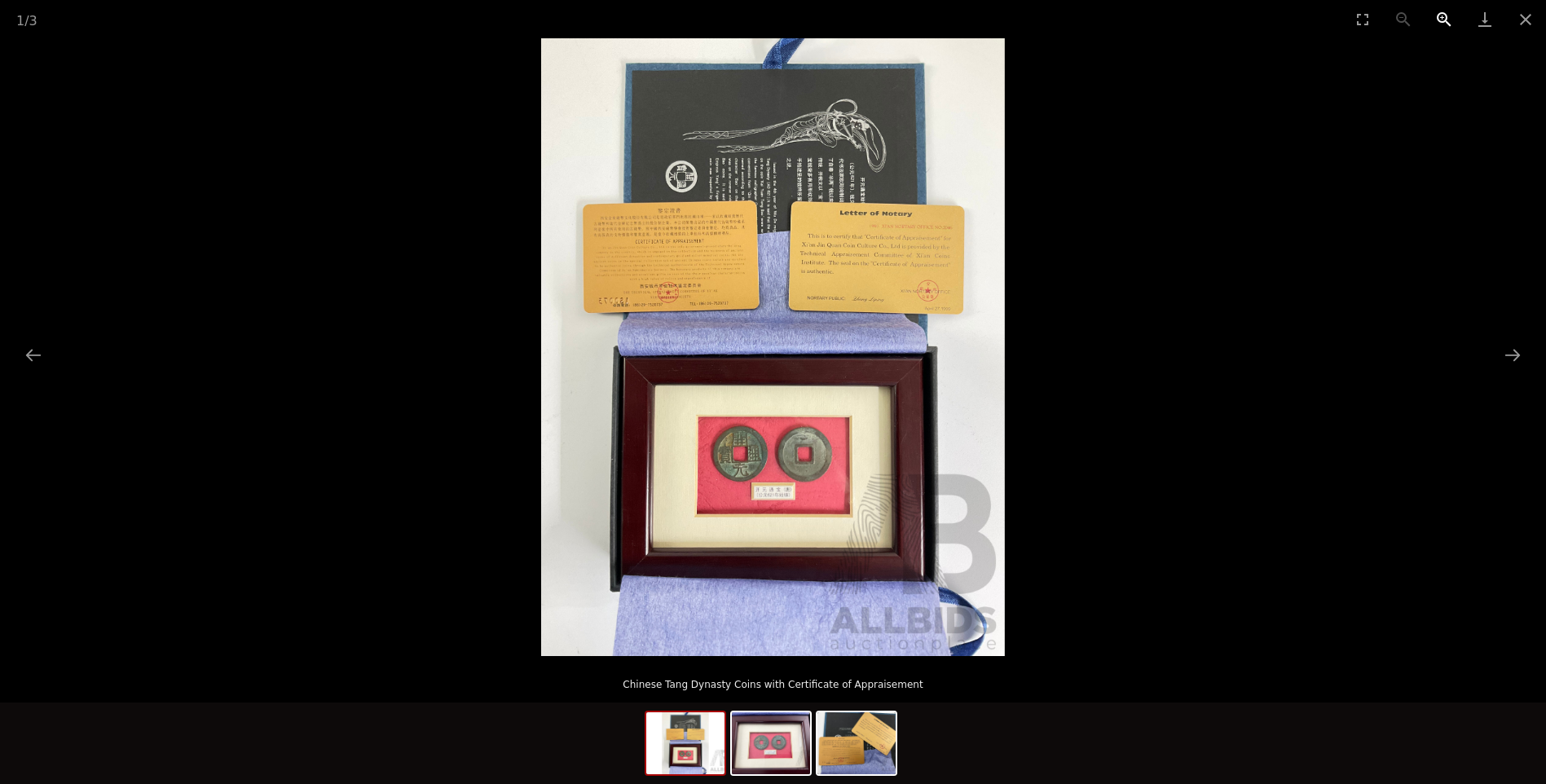
click at [1441, 11] on button "Zoom in" at bounding box center [1444, 19] width 41 height 39
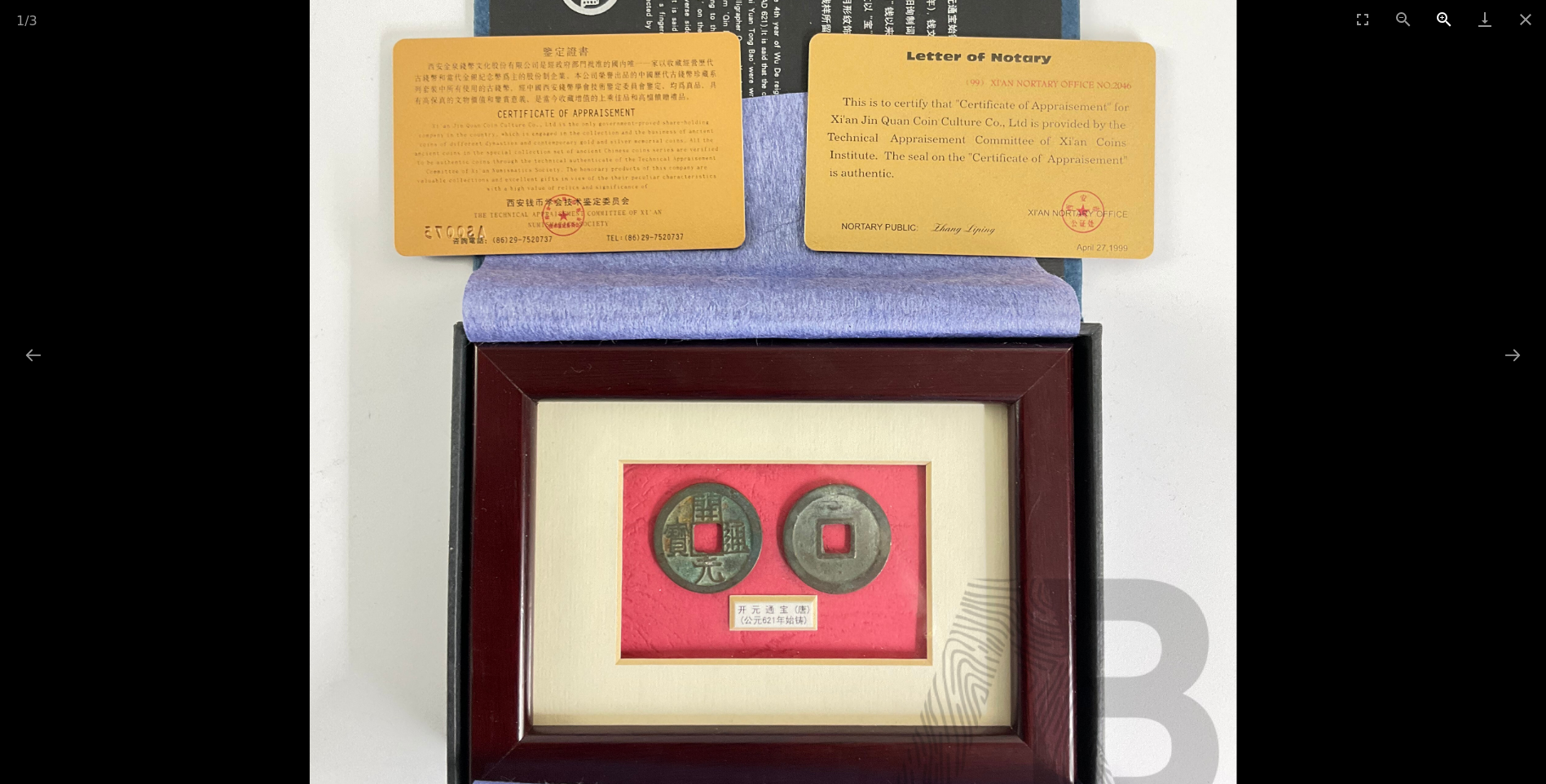
click at [1441, 10] on button "Zoom in" at bounding box center [1444, 19] width 41 height 39
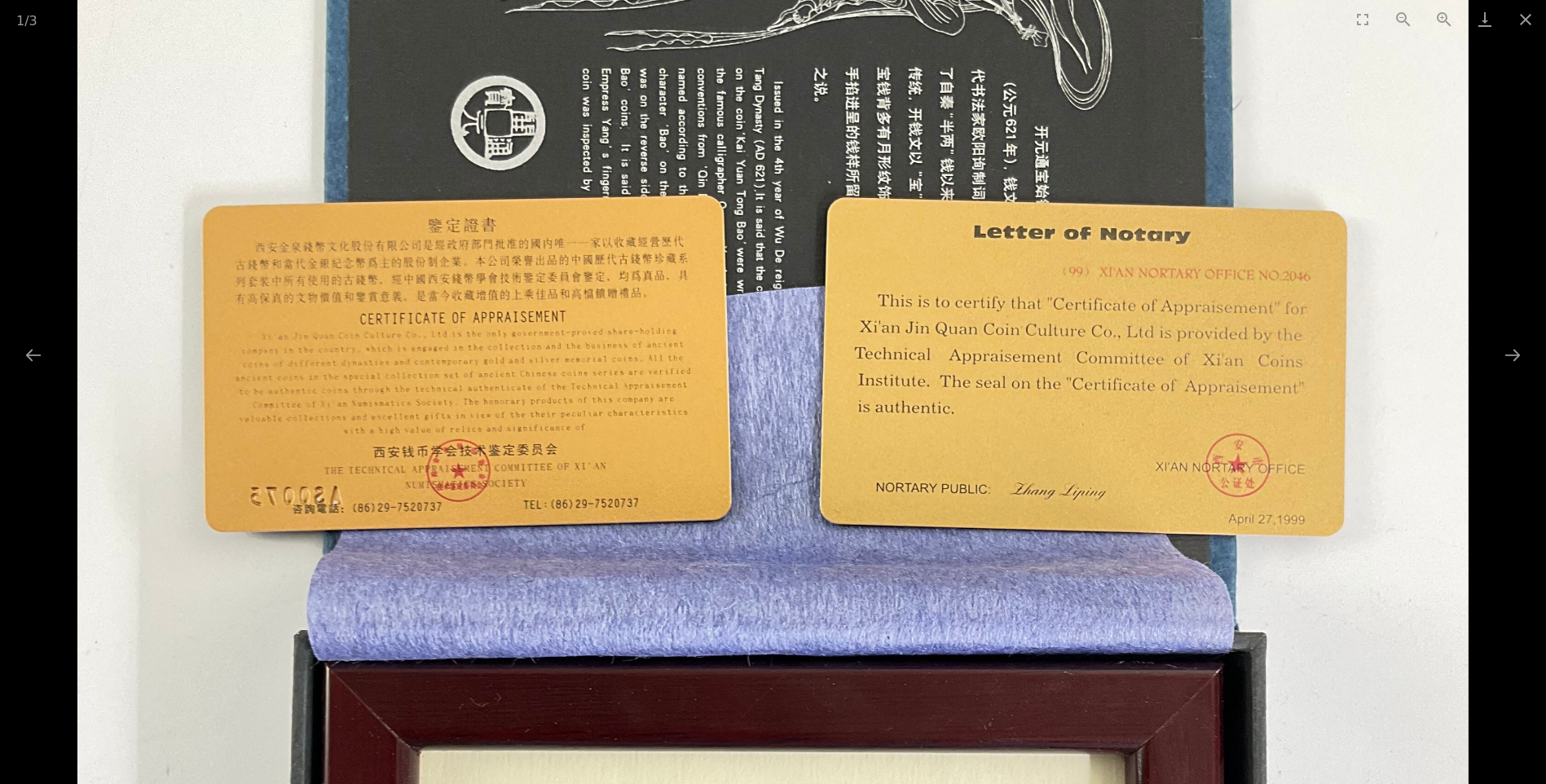
drag, startPoint x: 1134, startPoint y: 280, endPoint x: 1164, endPoint y: 599, distance: 320.4
click at [1164, 599] on img at bounding box center [772, 635] width 1390 height 1852
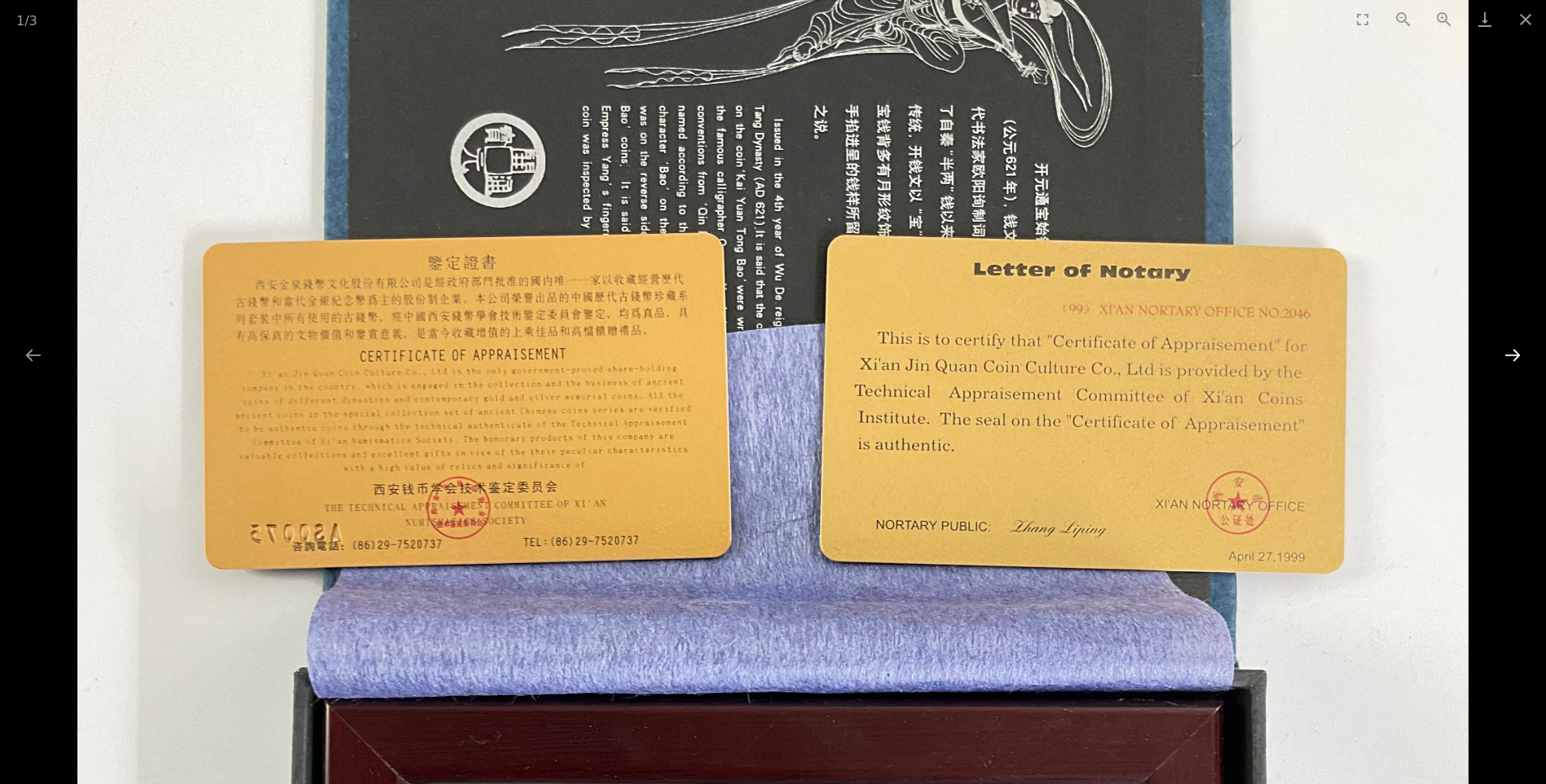
click at [1512, 356] on button "Next slide" at bounding box center [1511, 354] width 34 height 32
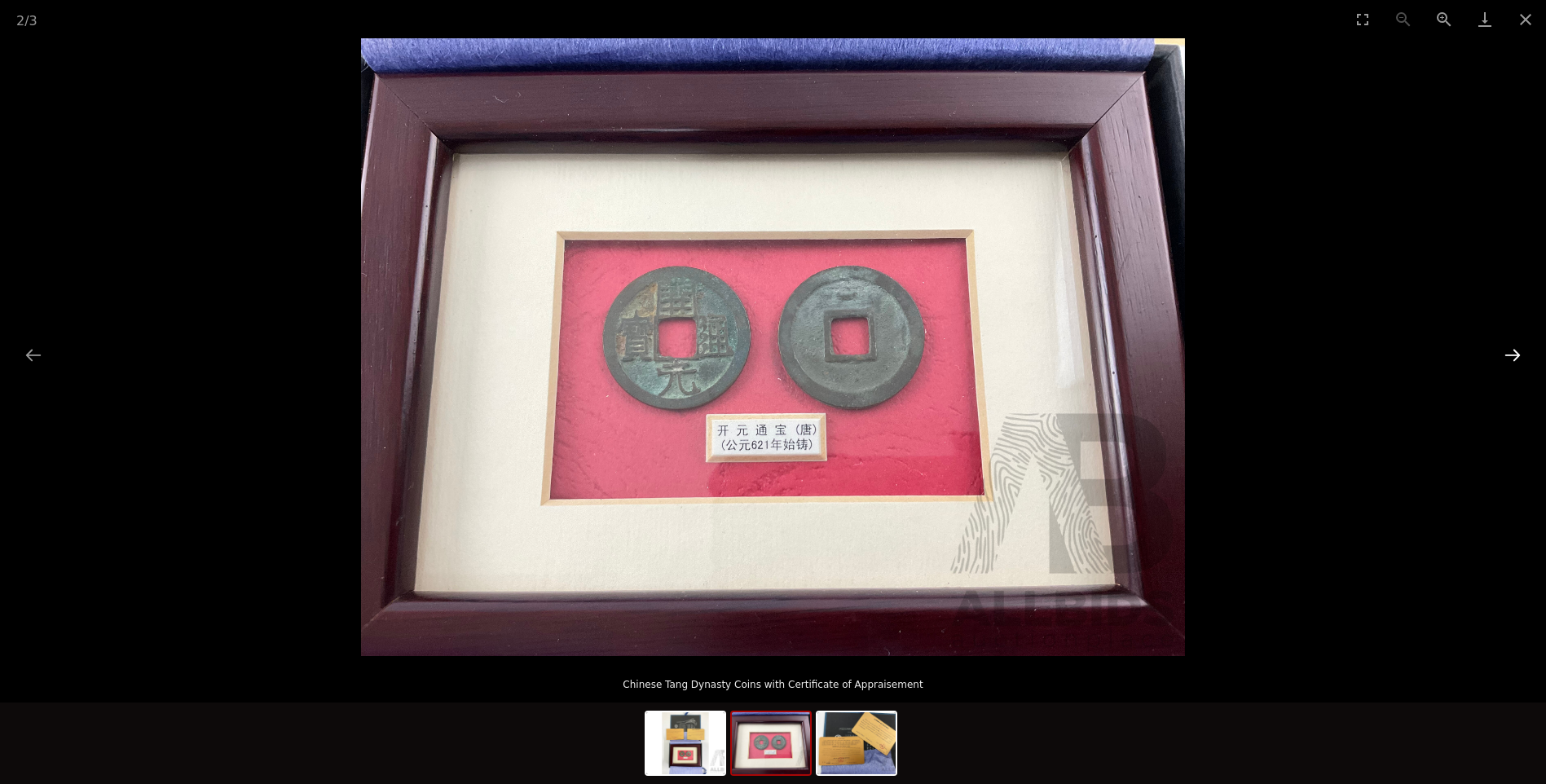
click at [1509, 356] on button "Next slide" at bounding box center [1511, 354] width 34 height 32
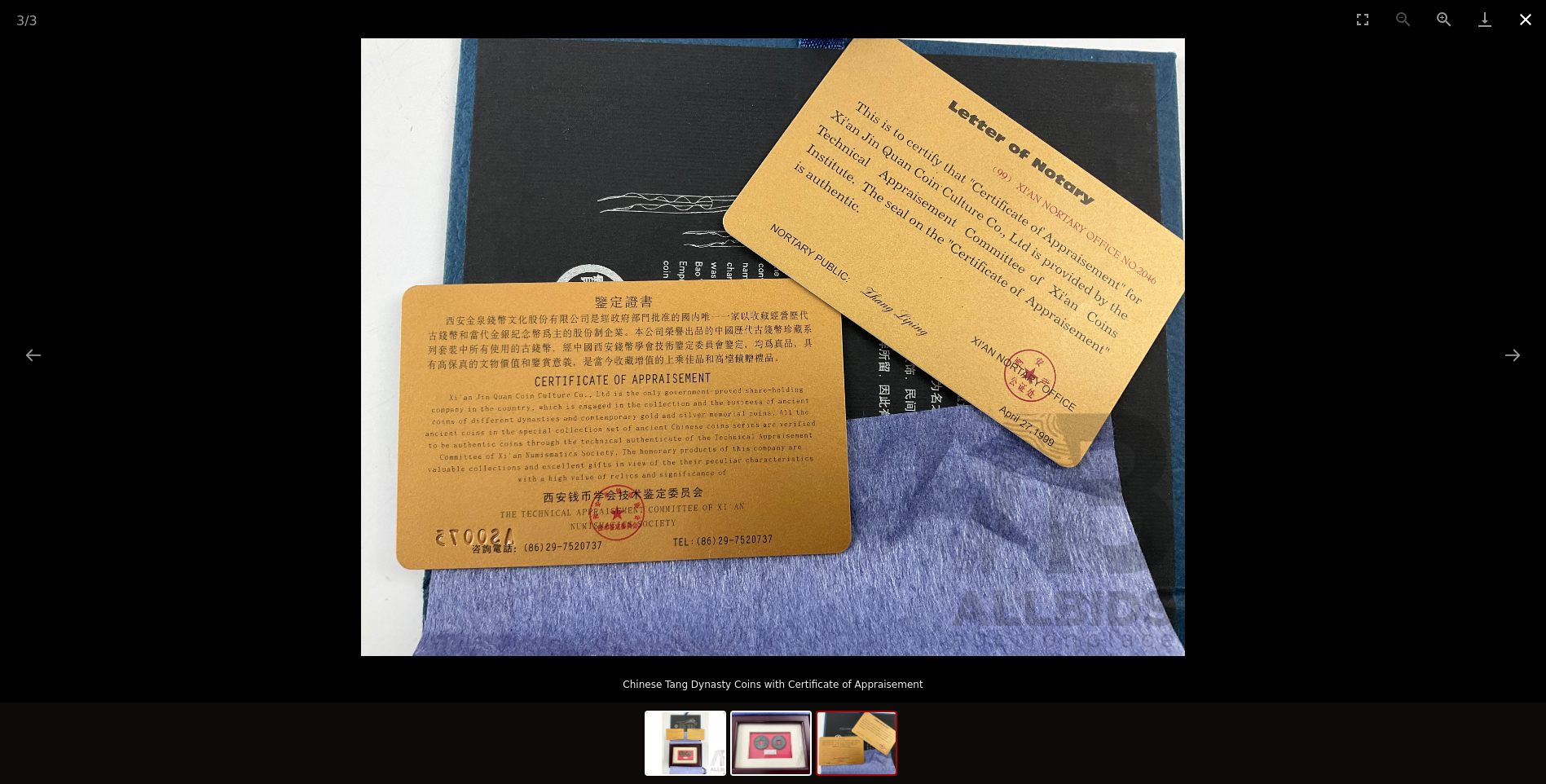
click at [1524, 13] on button "Close gallery" at bounding box center [1525, 19] width 41 height 39
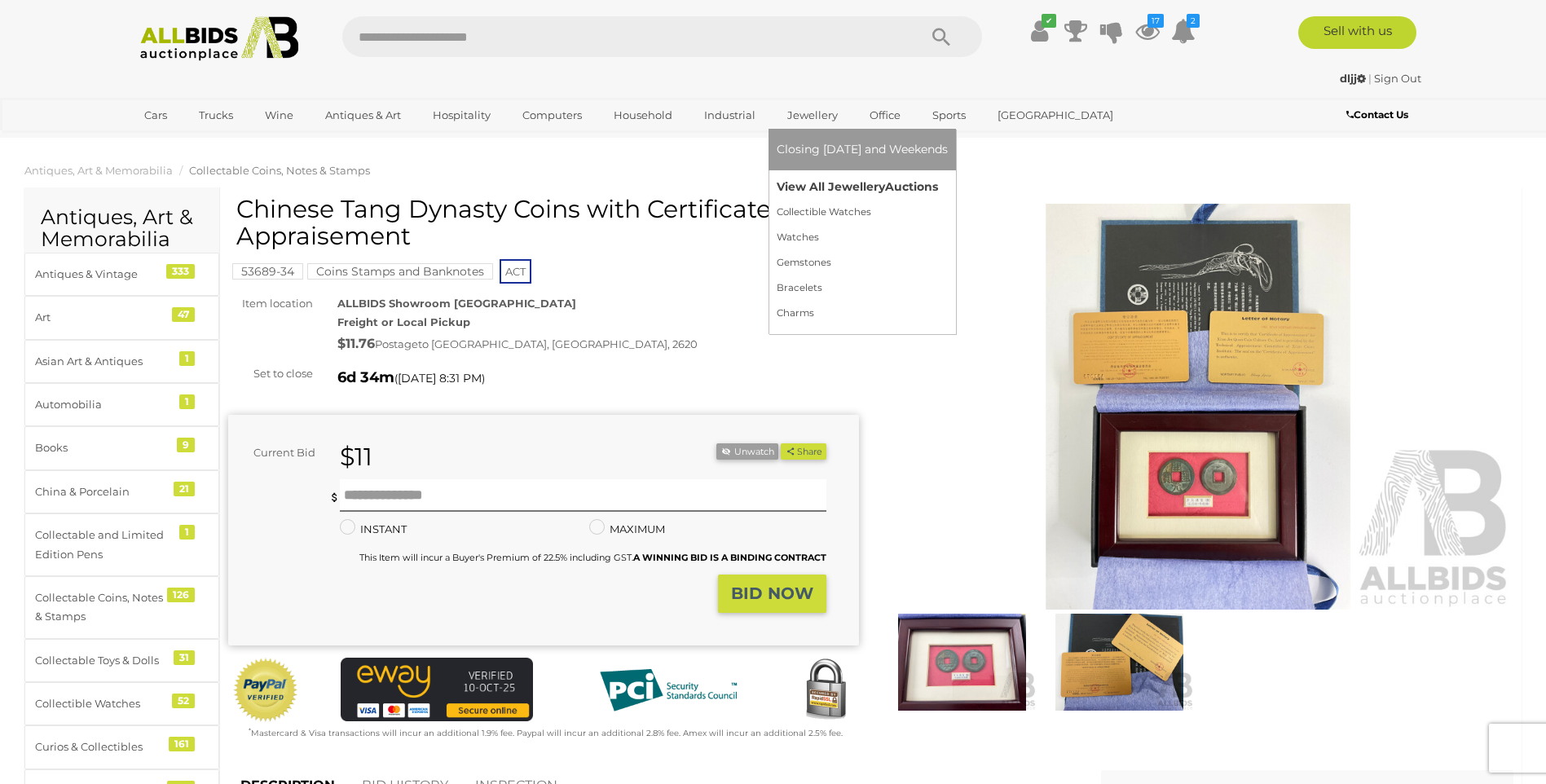
click at [811, 196] on link "View All Jewellery Auctions" at bounding box center [861, 187] width 171 height 25
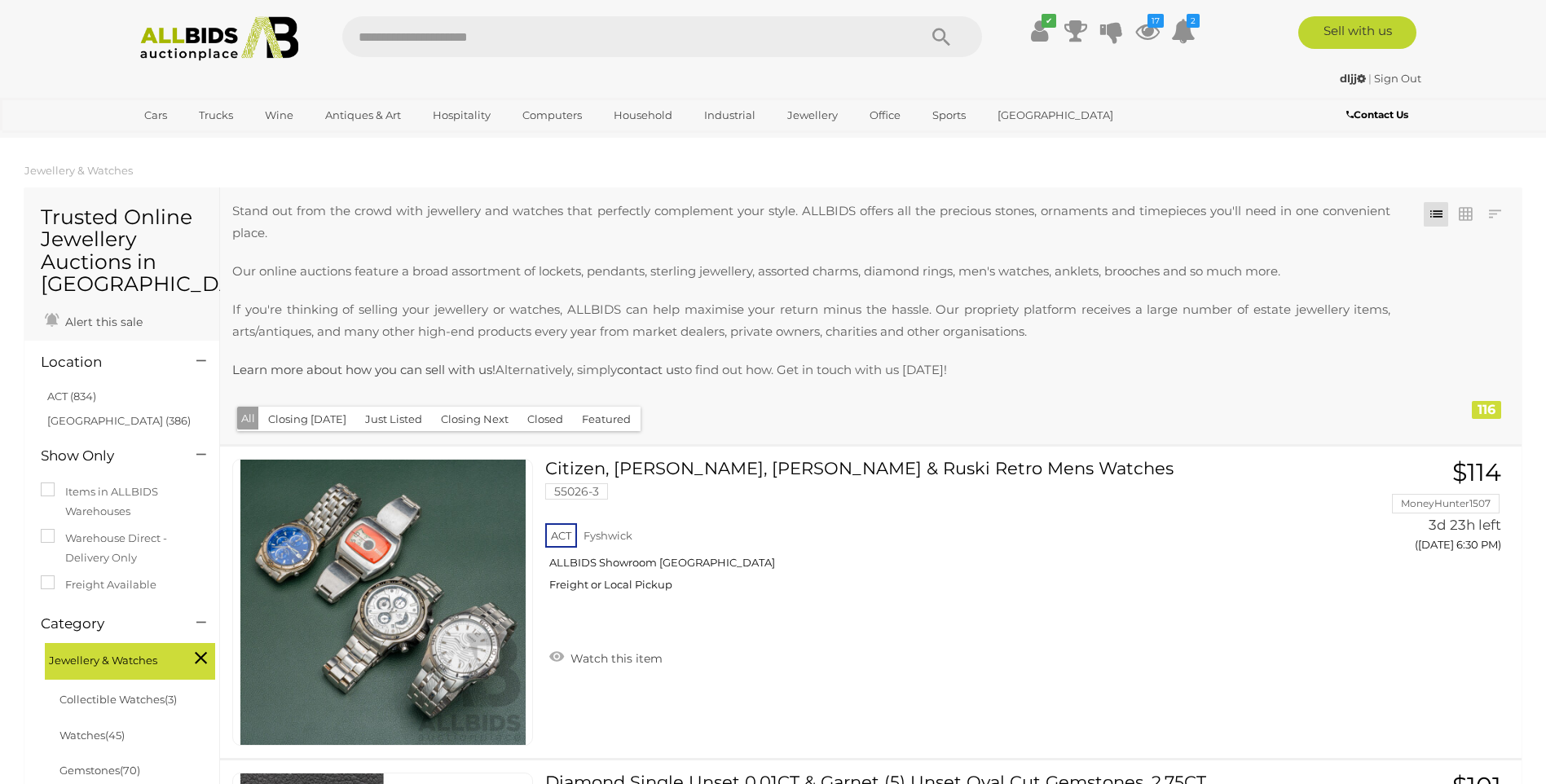
click at [374, 413] on button "Just Listed" at bounding box center [393, 419] width 76 height 25
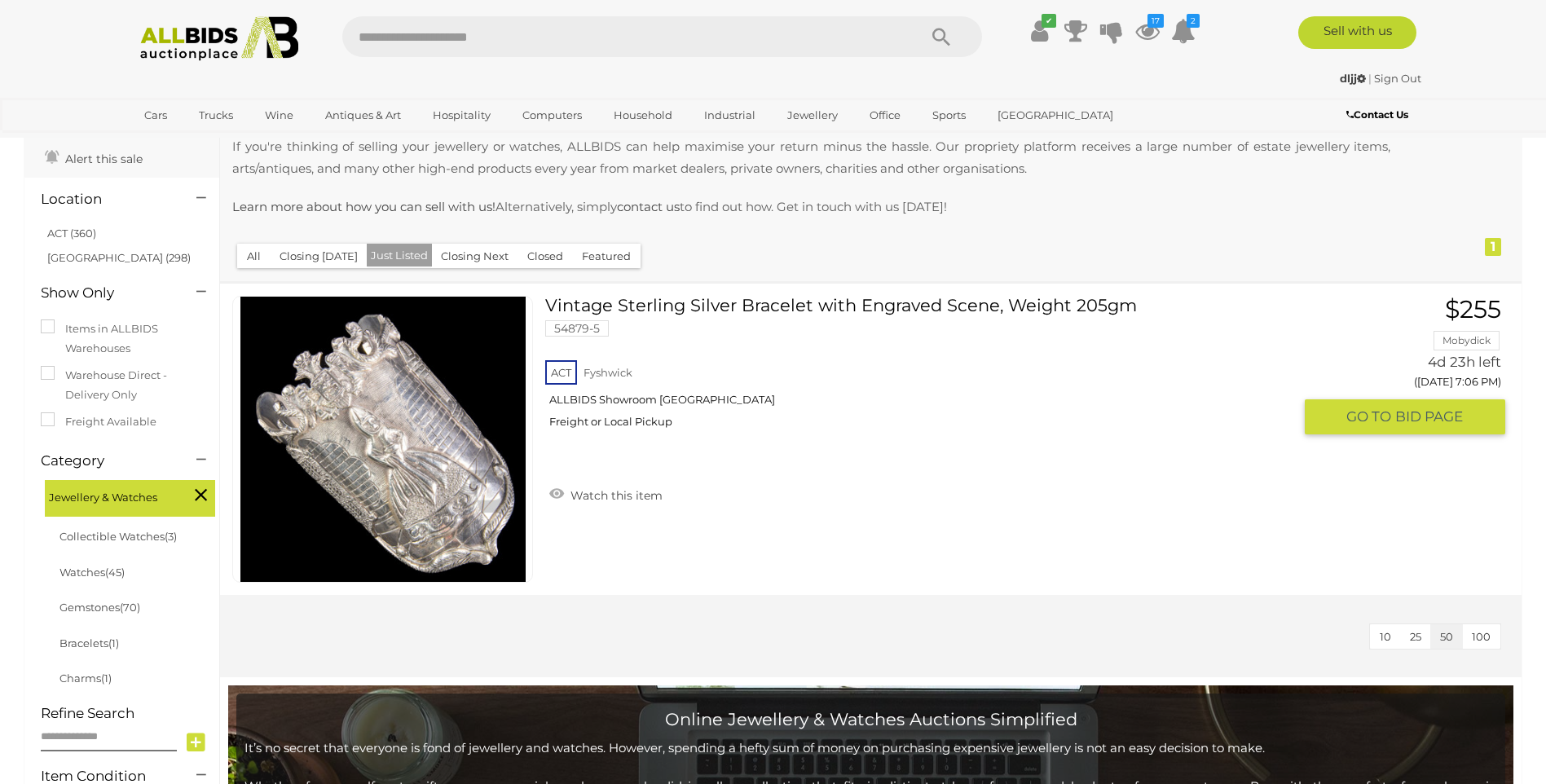
scroll to position [326, 0]
